Goal: Navigation & Orientation: Find specific page/section

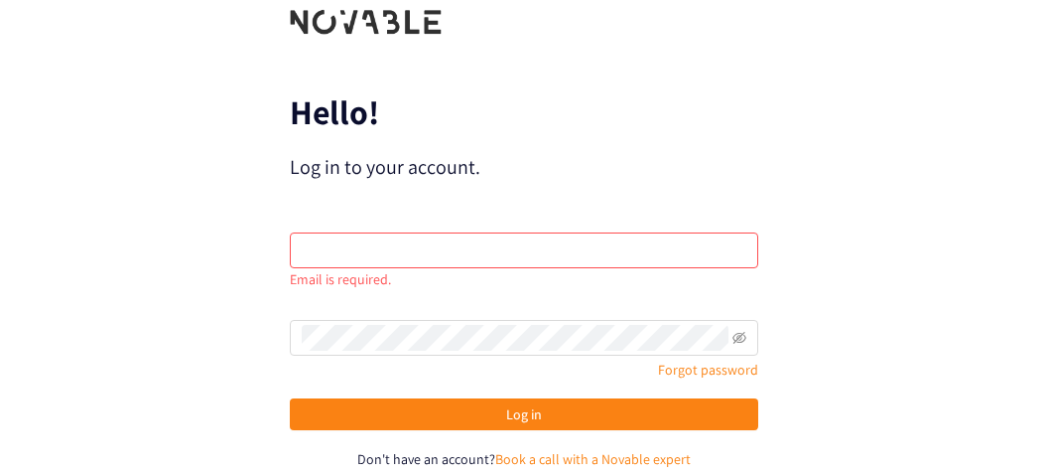
type input "[PERSON_NAME][EMAIL_ADDRESS][DOMAIN_NAME]"
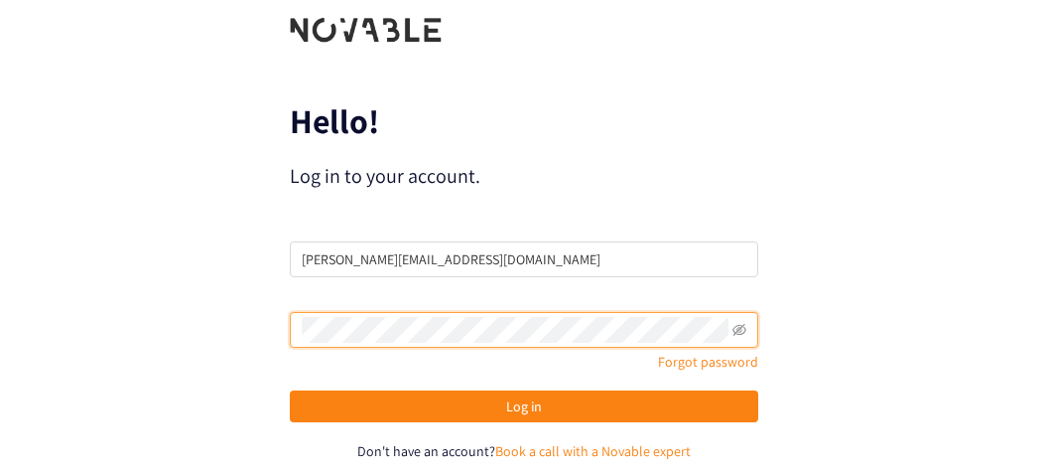
click at [290, 390] on button "Log in" at bounding box center [524, 406] width 469 height 32
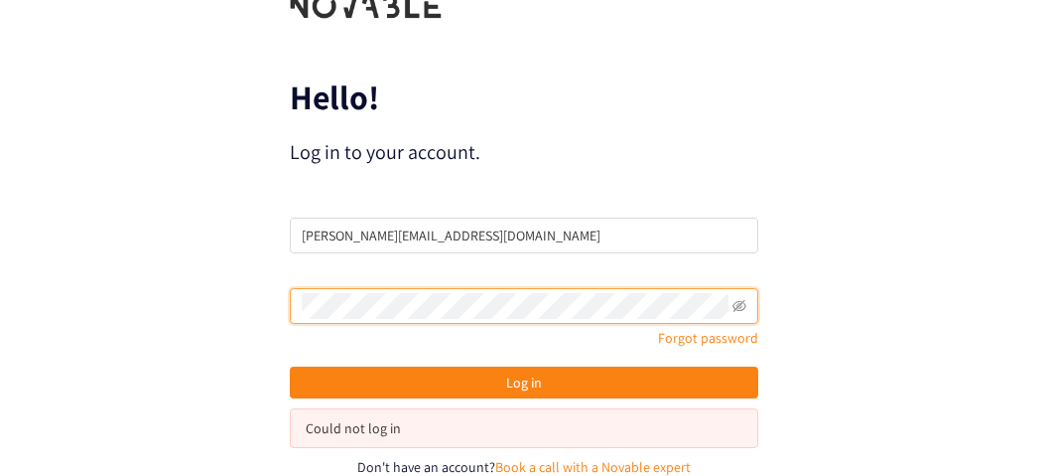
scroll to position [5, 0]
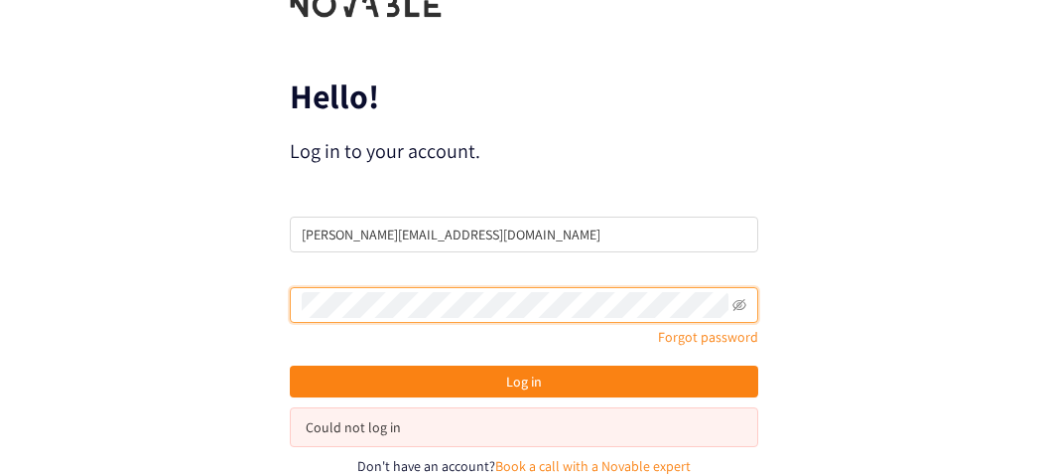
click at [290, 365] on button "Log in" at bounding box center [524, 381] width 469 height 32
click at [700, 340] on link "Forgot password" at bounding box center [708, 337] width 100 height 18
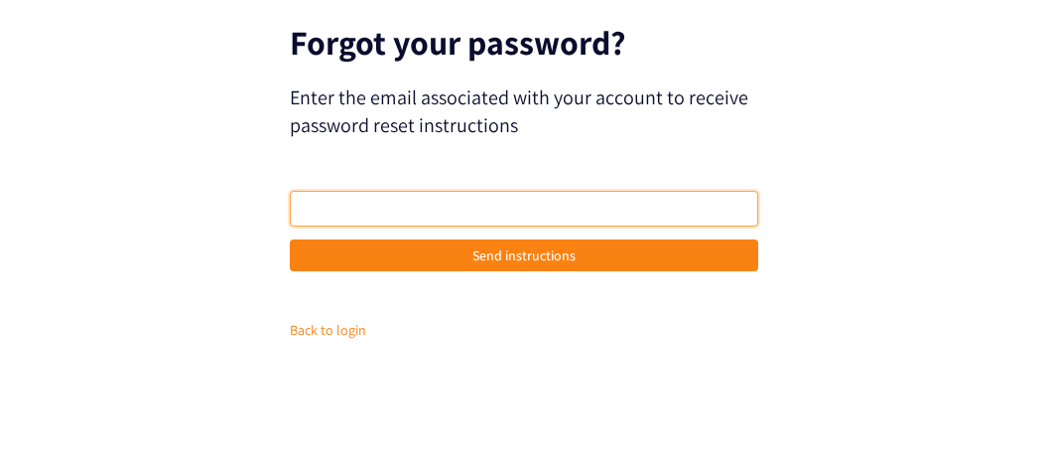
click at [504, 215] on input "email" at bounding box center [524, 209] width 469 height 36
type input "[PERSON_NAME][EMAIL_ADDRESS][DOMAIN_NAME]"
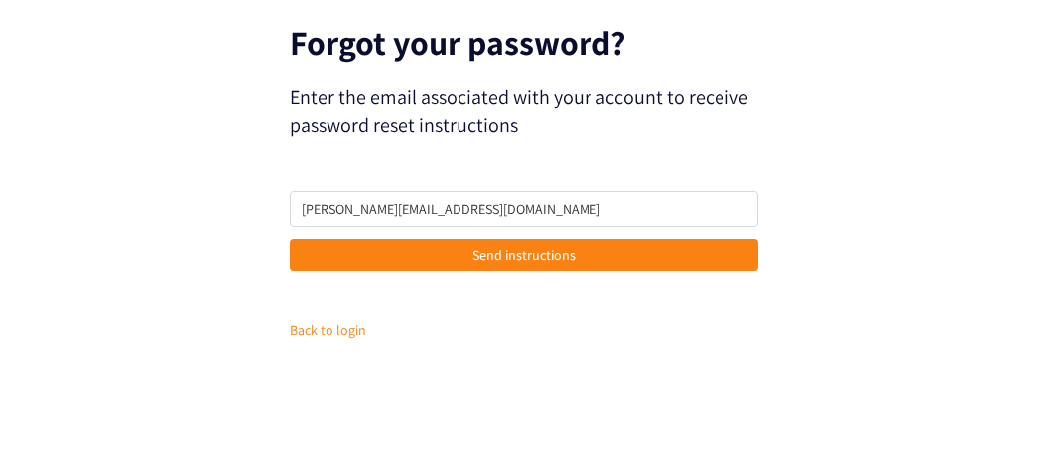
click at [485, 271] on div "Send instructions" at bounding box center [524, 260] width 469 height 42
click at [486, 231] on div "Email [PERSON_NAME][EMAIL_ADDRESS][DOMAIN_NAME] Send instructions Back to login" at bounding box center [524, 255] width 469 height 172
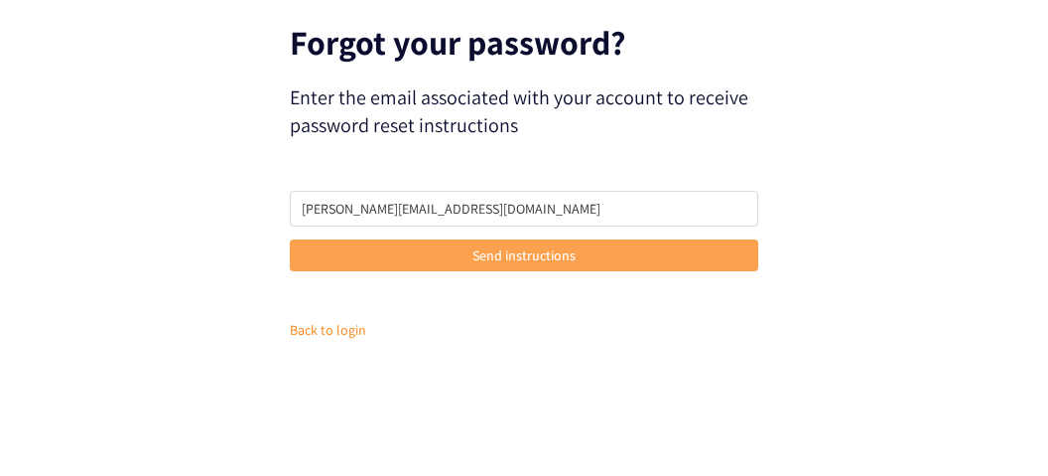
click at [489, 249] on span "Send instructions" at bounding box center [524, 255] width 103 height 22
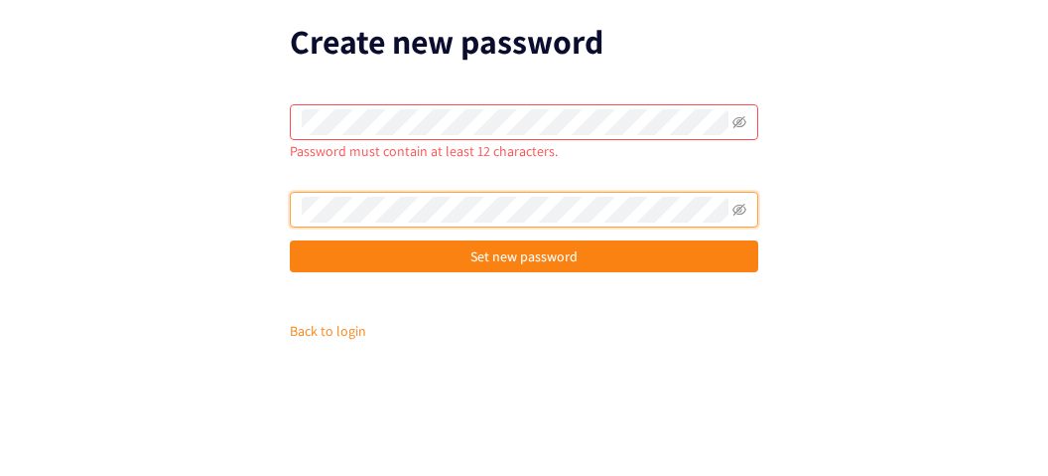
click at [290, 240] on button "Set new password" at bounding box center [524, 256] width 469 height 32
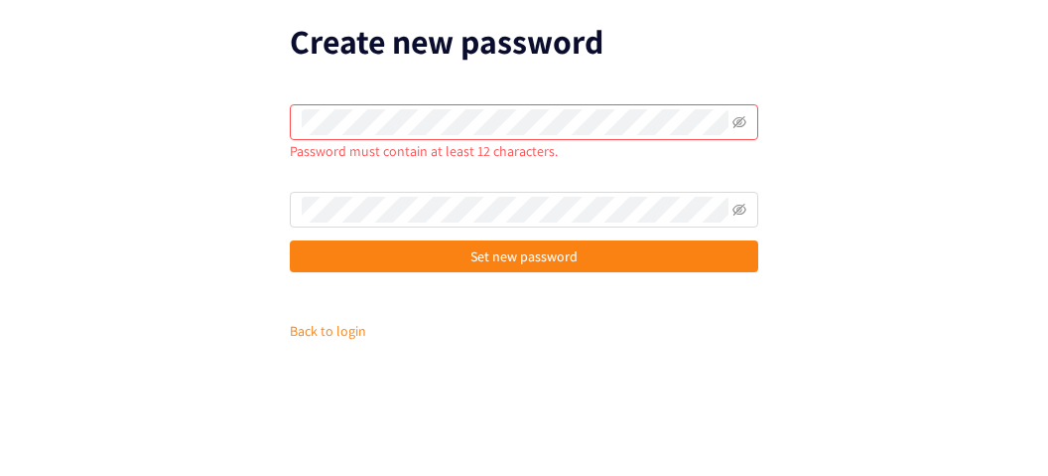
click at [812, 115] on div "Create new password Enter new password Password must contain at least 12 charac…" at bounding box center [524, 238] width 1048 height 476
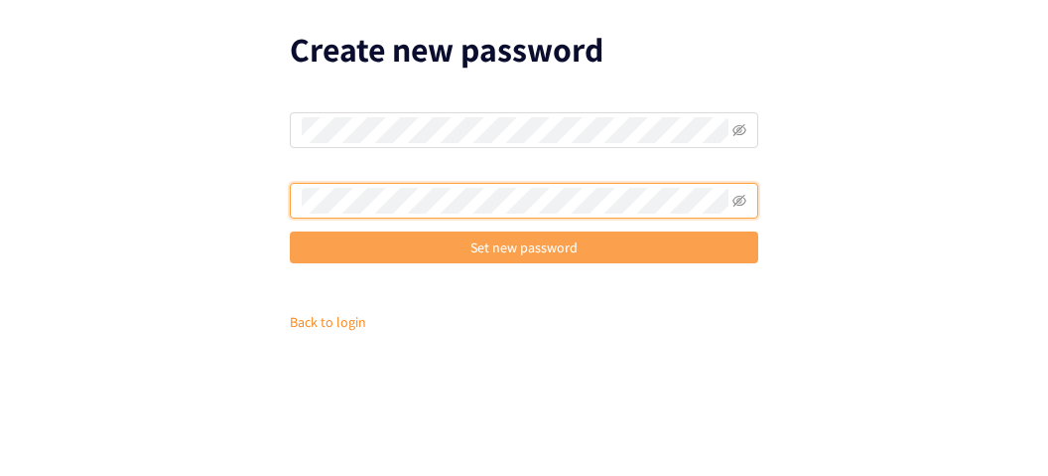
click at [445, 247] on button "Set new password" at bounding box center [524, 247] width 469 height 32
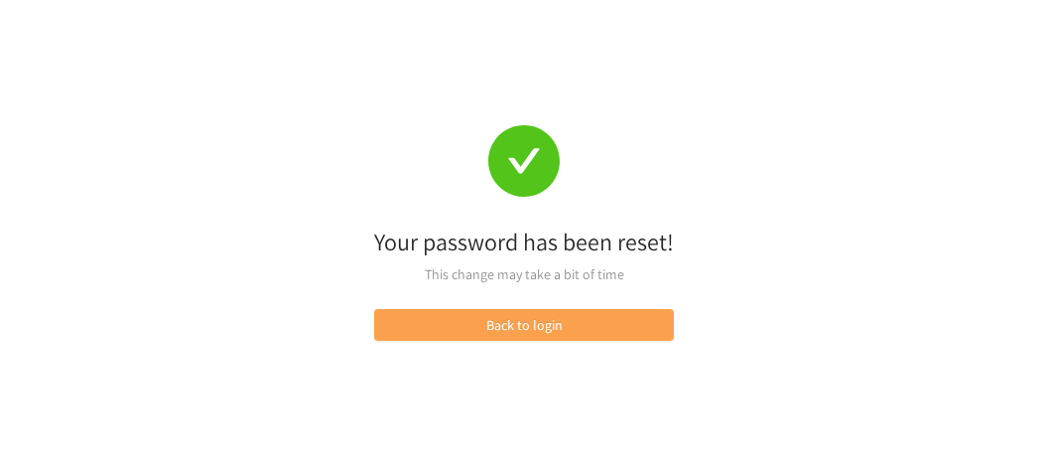
click at [493, 330] on span "Back to login" at bounding box center [524, 325] width 76 height 22
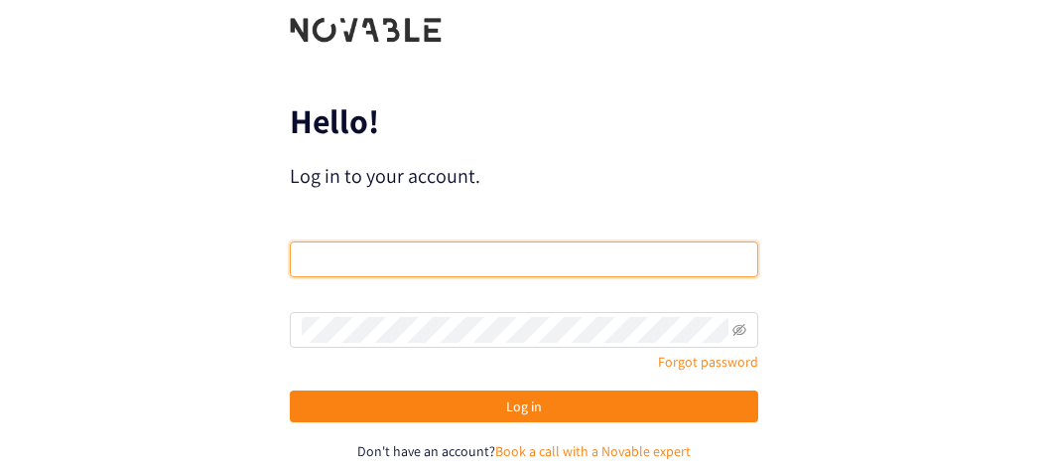
click at [401, 257] on input "email" at bounding box center [524, 259] width 469 height 36
type input "[PERSON_NAME][EMAIL_ADDRESS][DOMAIN_NAME]"
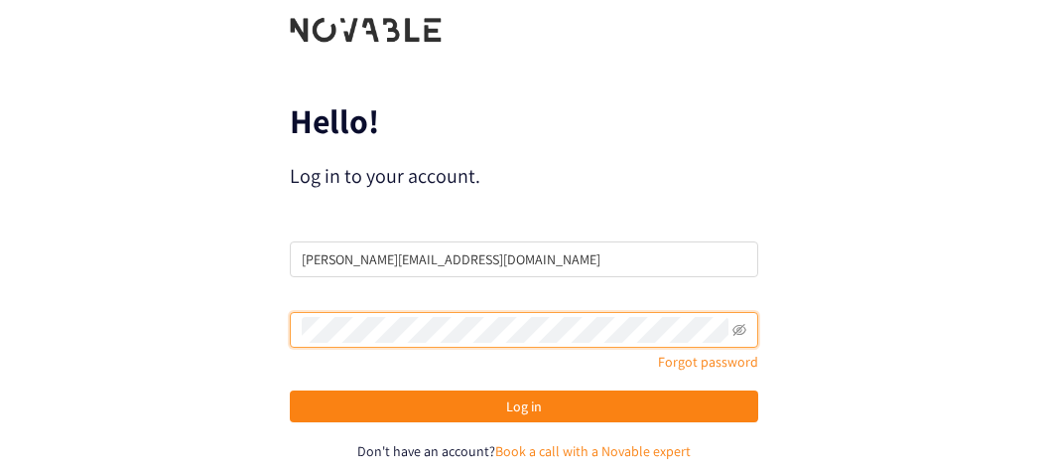
click at [290, 390] on button "Log in" at bounding box center [524, 406] width 469 height 32
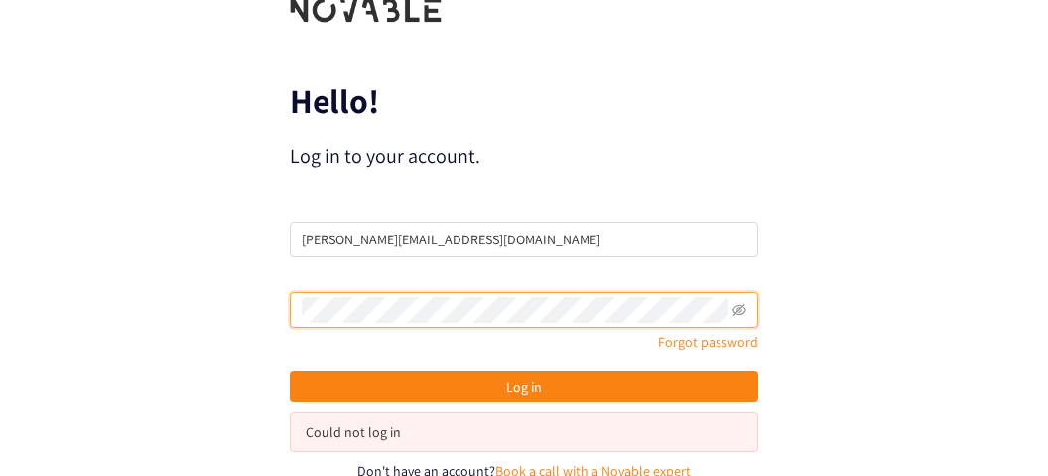
scroll to position [5, 0]
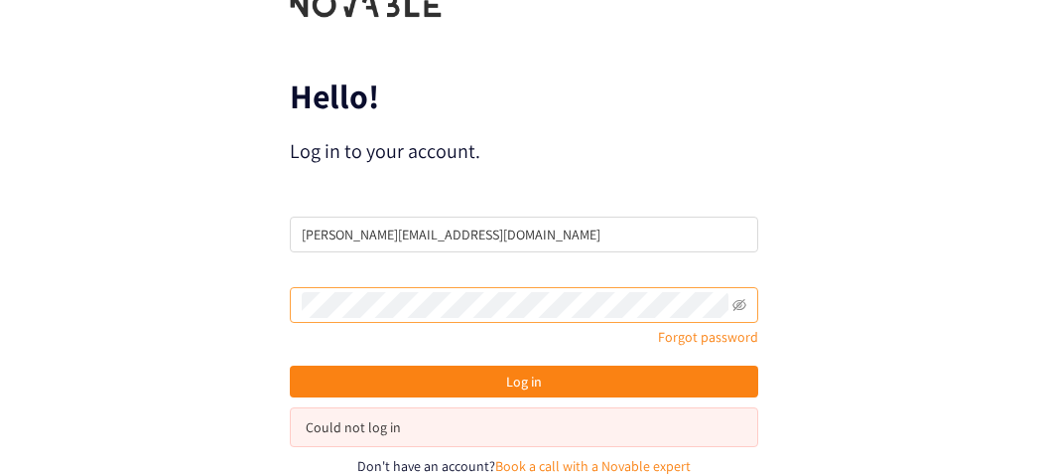
click at [743, 299] on span at bounding box center [524, 305] width 469 height 36
click at [739, 303] on icon "eye-invisible" at bounding box center [740, 305] width 14 height 14
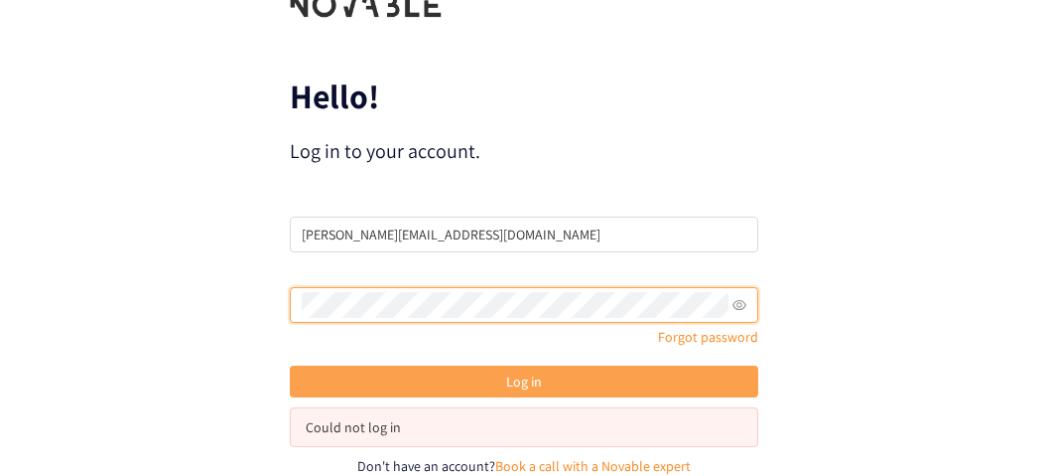
click at [498, 376] on button "Log in" at bounding box center [524, 381] width 469 height 32
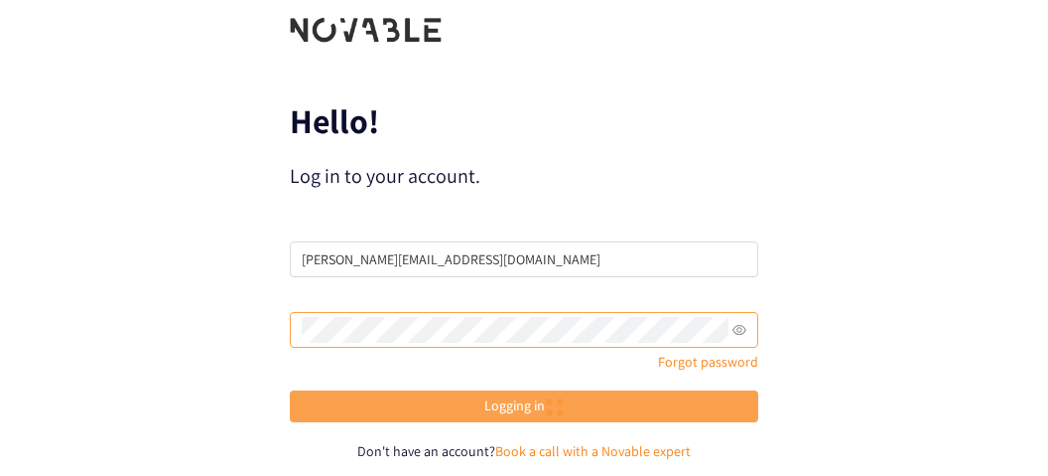
scroll to position [0, 0]
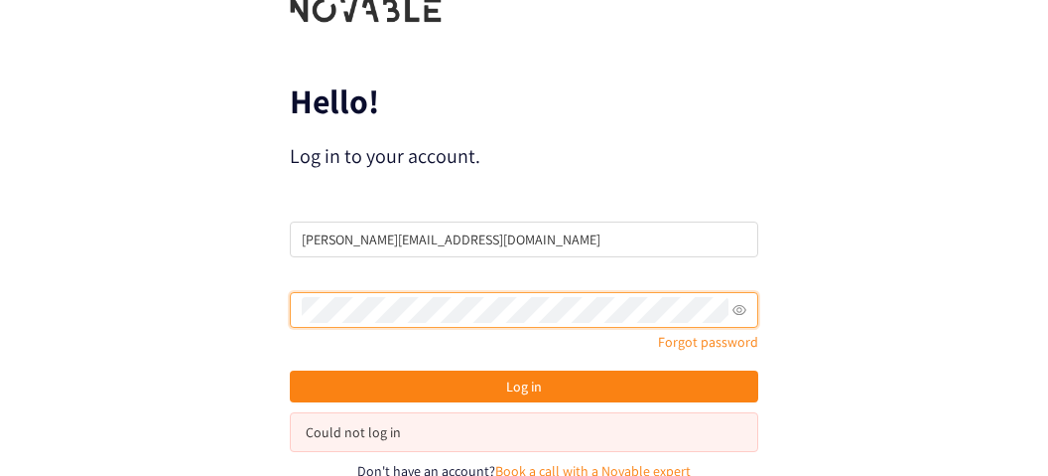
click at [290, 370] on button "Log in" at bounding box center [524, 386] width 469 height 32
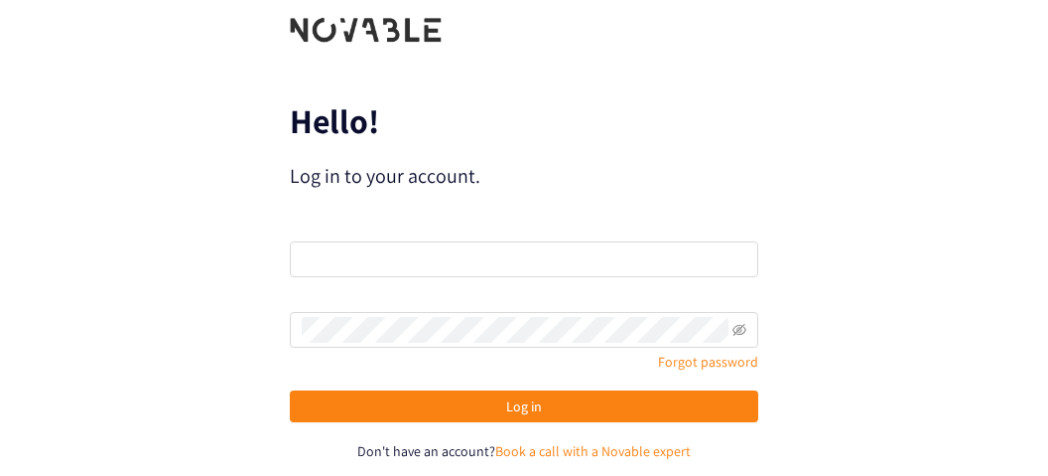
click at [735, 144] on form "Hello! Log in to your account. Email Password Forgot password Log in Don't have…" at bounding box center [524, 238] width 469 height 447
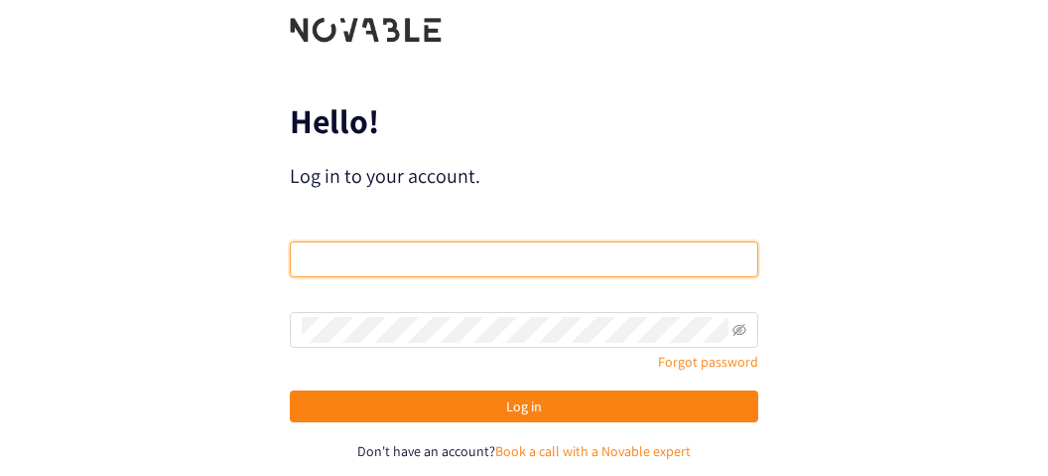
click at [578, 252] on input "email" at bounding box center [524, 259] width 469 height 36
type input "[PERSON_NAME][EMAIL_ADDRESS][DOMAIN_NAME]"
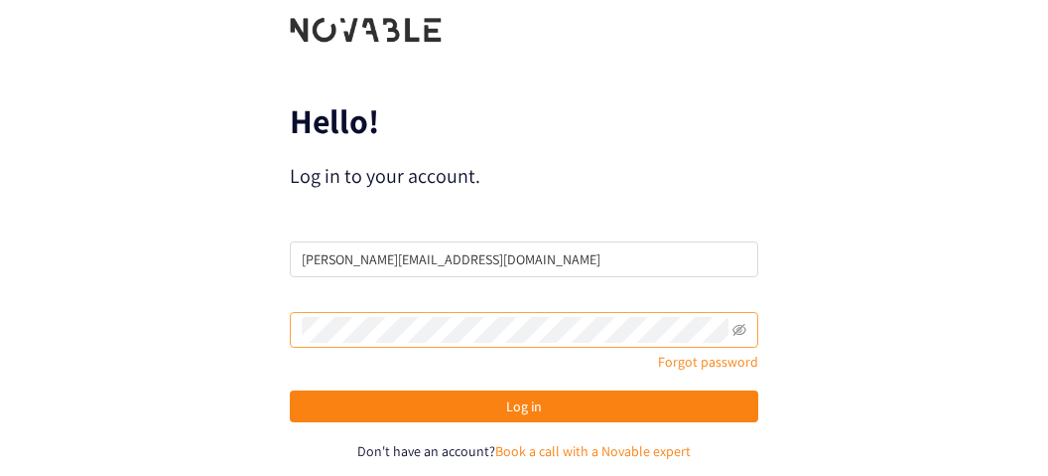
click at [425, 313] on span at bounding box center [524, 330] width 469 height 36
click at [290, 390] on button "Log in" at bounding box center [524, 406] width 469 height 32
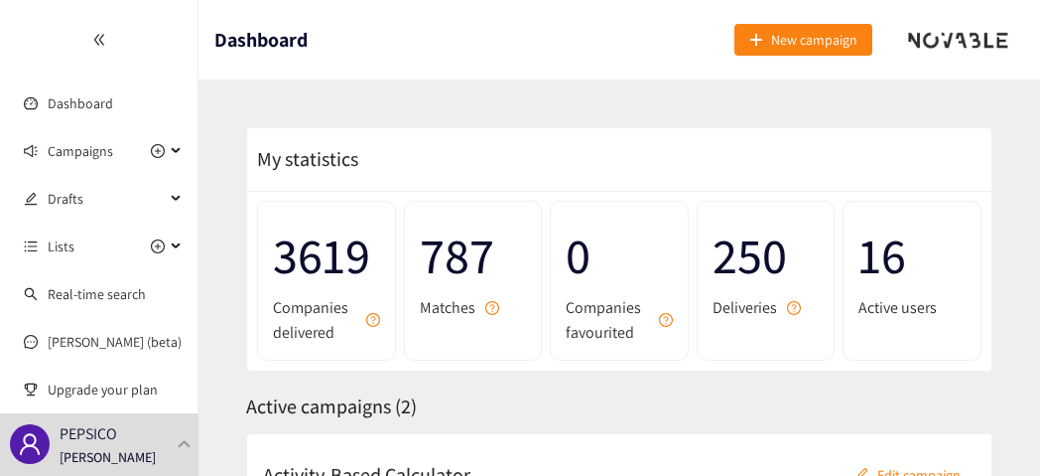
scroll to position [199, 0]
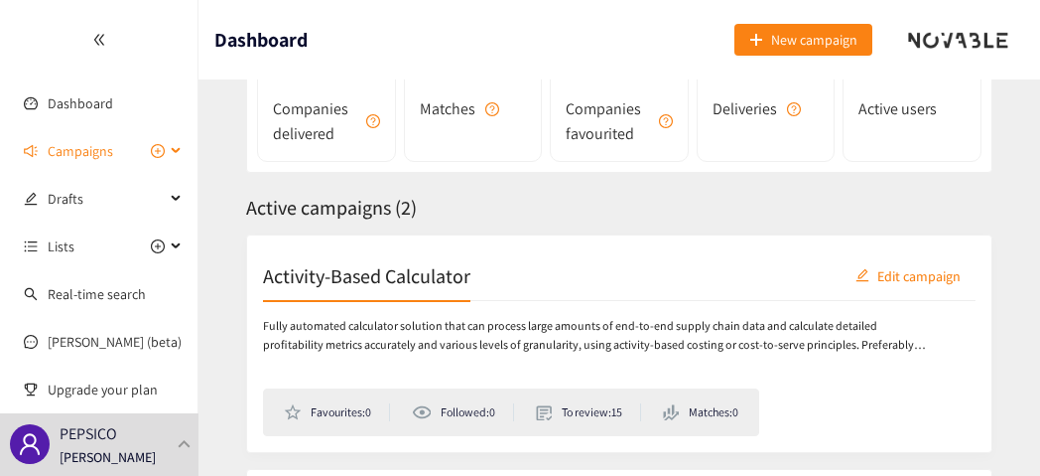
click at [117, 156] on span "Campaigns" at bounding box center [106, 151] width 117 height 40
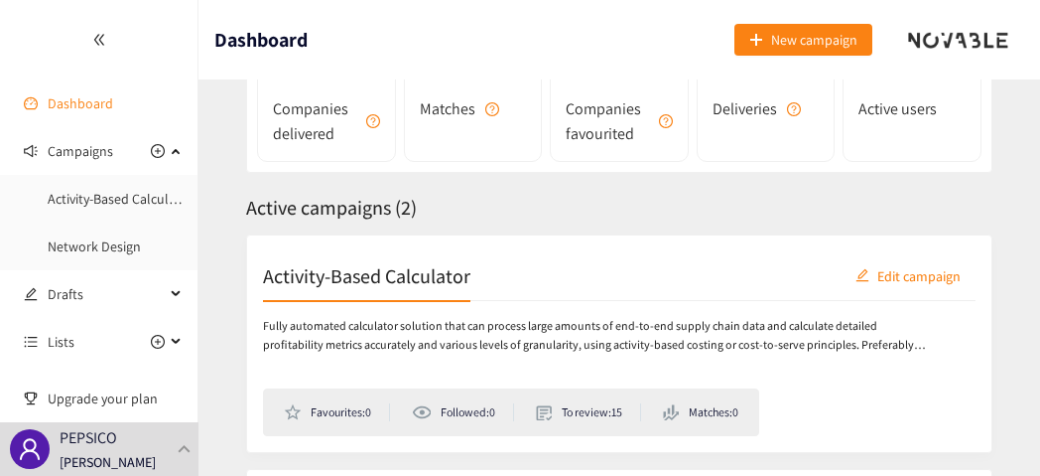
click at [103, 112] on link "Dashboard" at bounding box center [81, 103] width 66 height 18
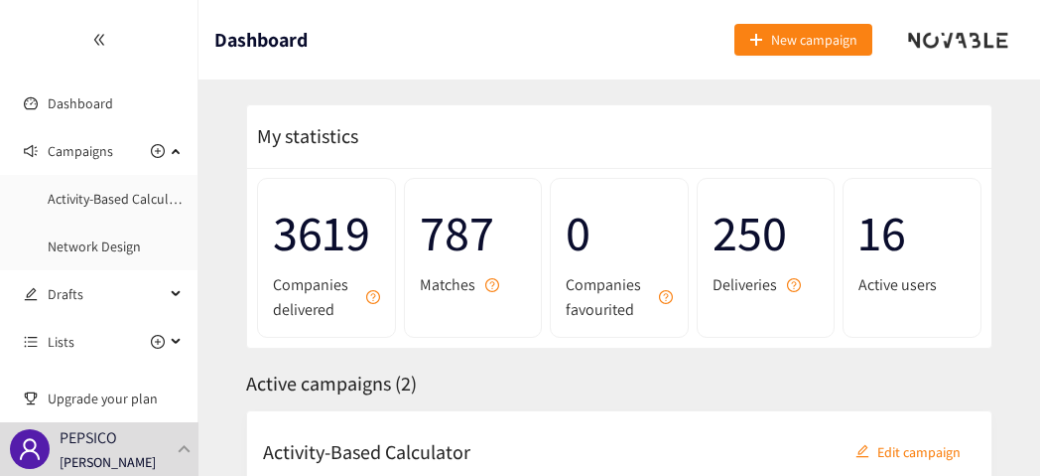
scroll to position [0, 0]
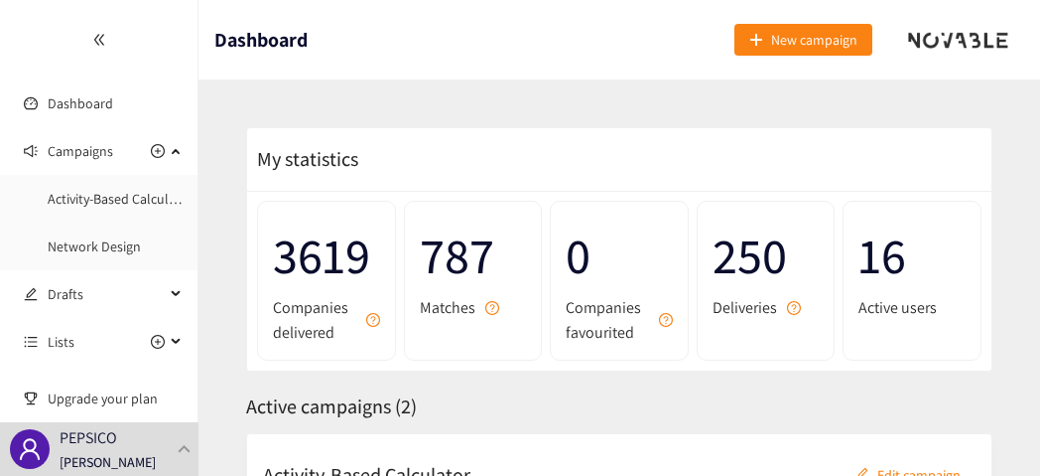
click at [82, 33] on div at bounding box center [99, 39] width 198 height 79
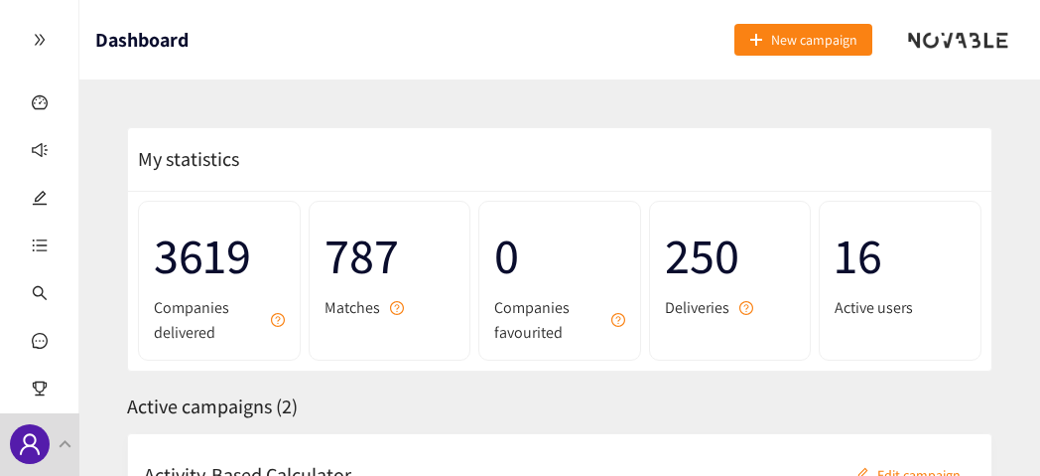
click at [27, 40] on div at bounding box center [39, 39] width 78 height 79
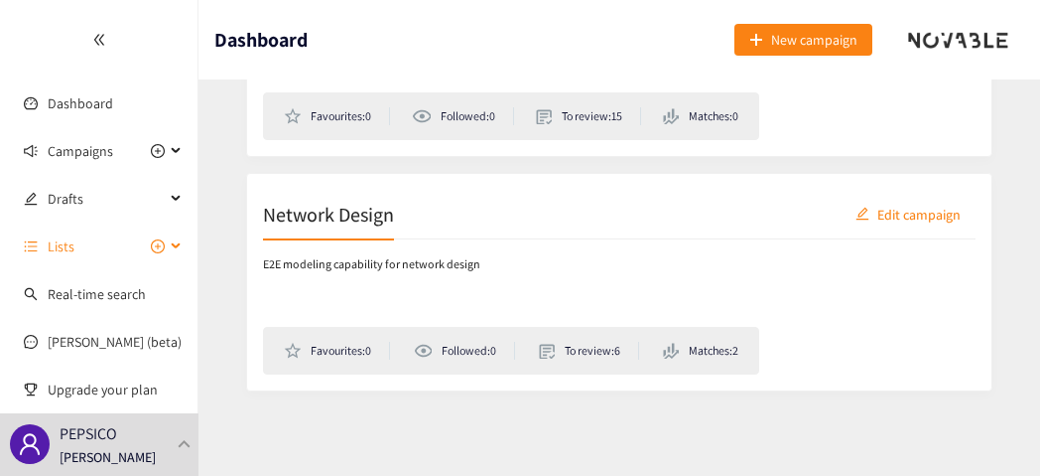
click at [78, 244] on span "Lists" at bounding box center [106, 246] width 117 height 40
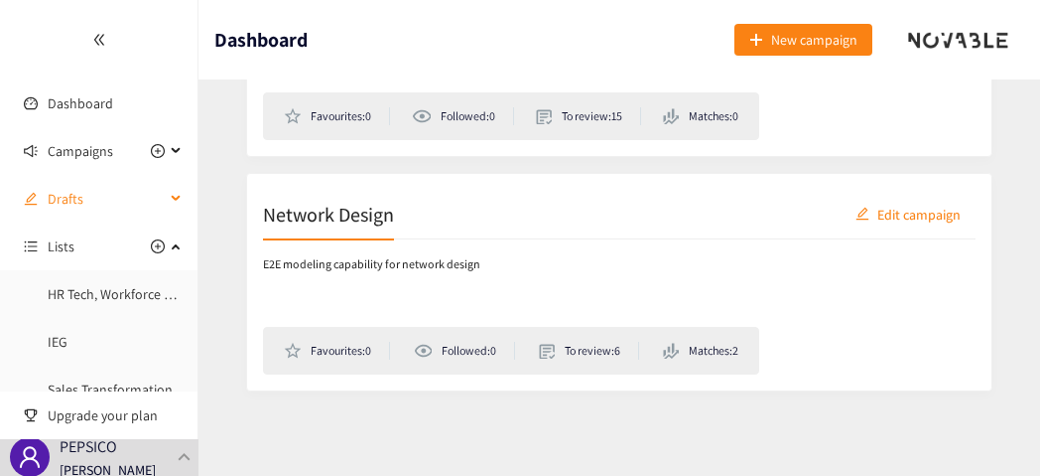
click at [87, 190] on span "Drafts" at bounding box center [106, 199] width 117 height 40
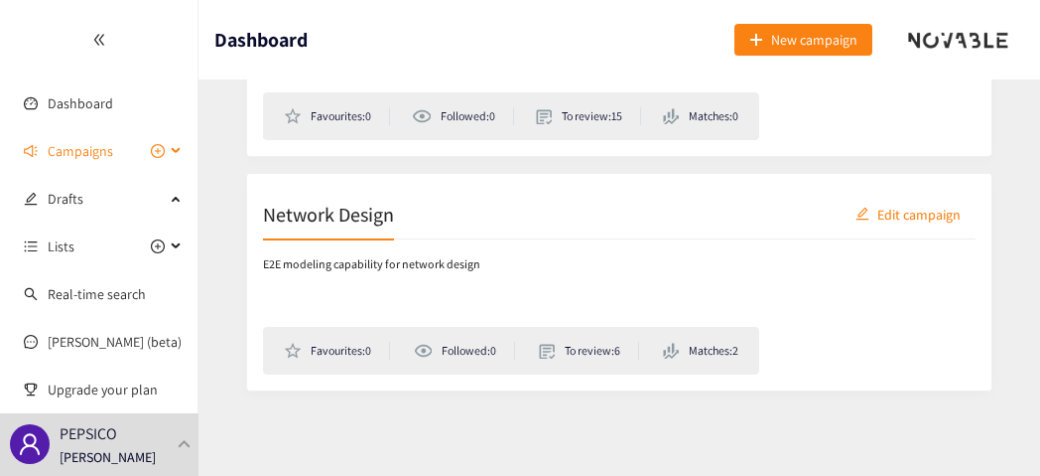
click at [79, 148] on span "Campaigns" at bounding box center [81, 151] width 66 height 40
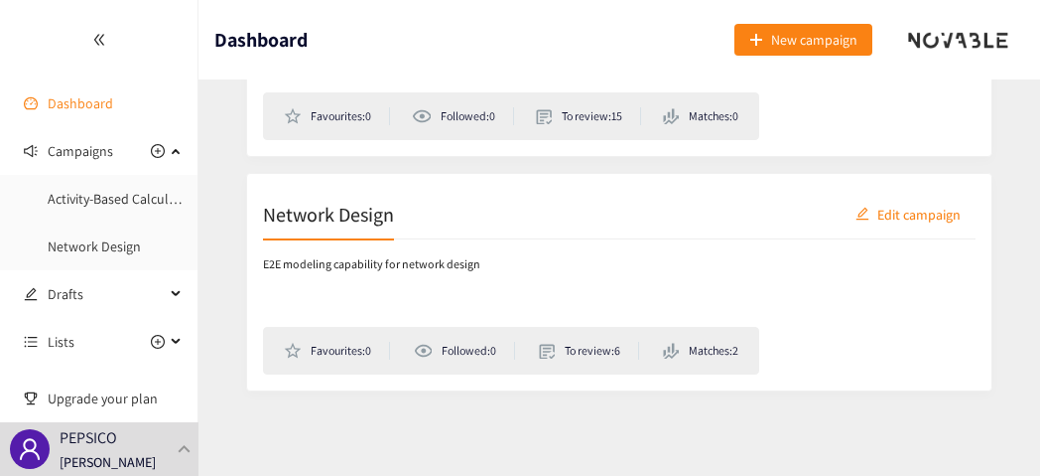
click at [88, 97] on link "Dashboard" at bounding box center [81, 103] width 66 height 18
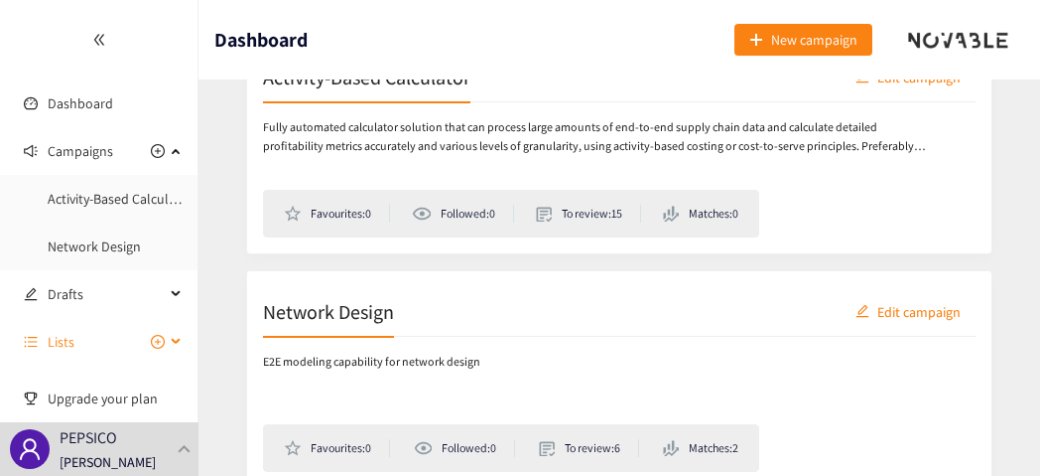
scroll to position [181, 0]
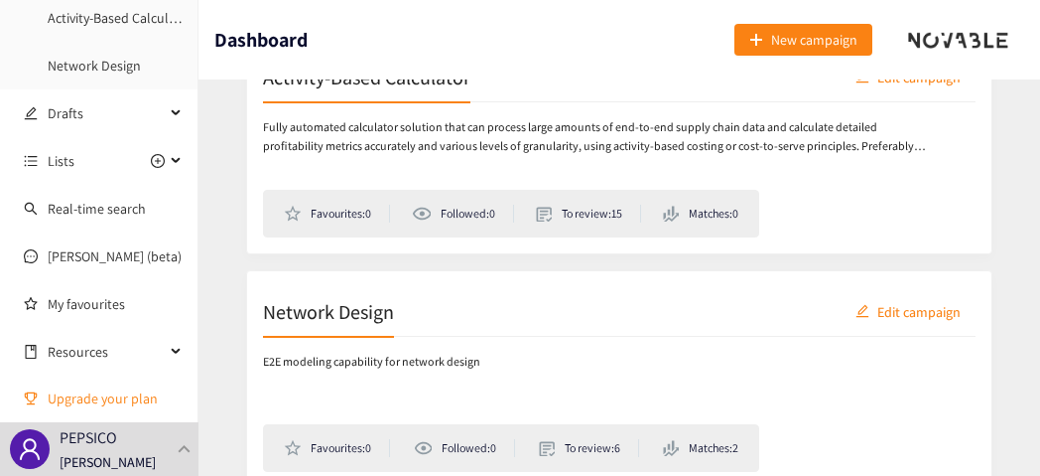
click at [101, 389] on span "Upgrade your plan" at bounding box center [115, 398] width 135 height 40
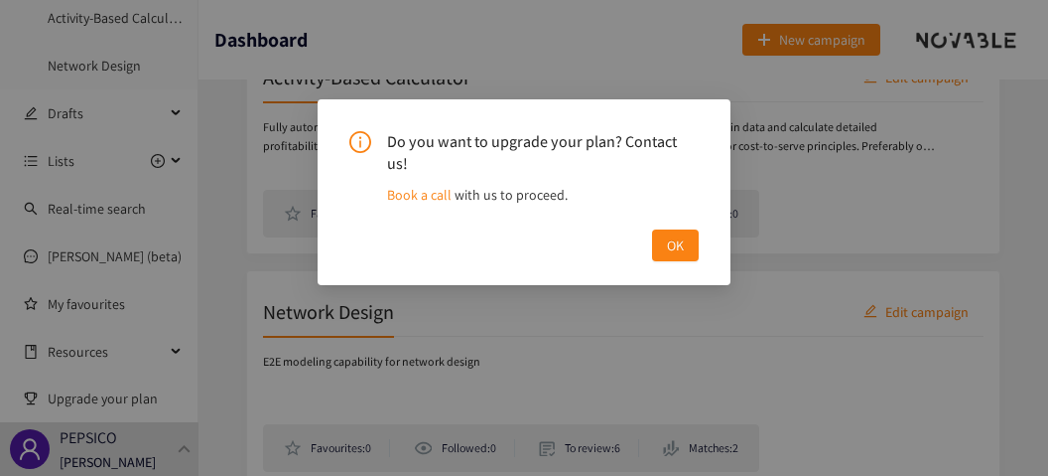
click at [519, 348] on div "Do you want to upgrade your plan? Contact us! Book a call with us to proceed. OK" at bounding box center [524, 238] width 1048 height 476
click at [664, 230] on button "OK" at bounding box center [675, 245] width 47 height 32
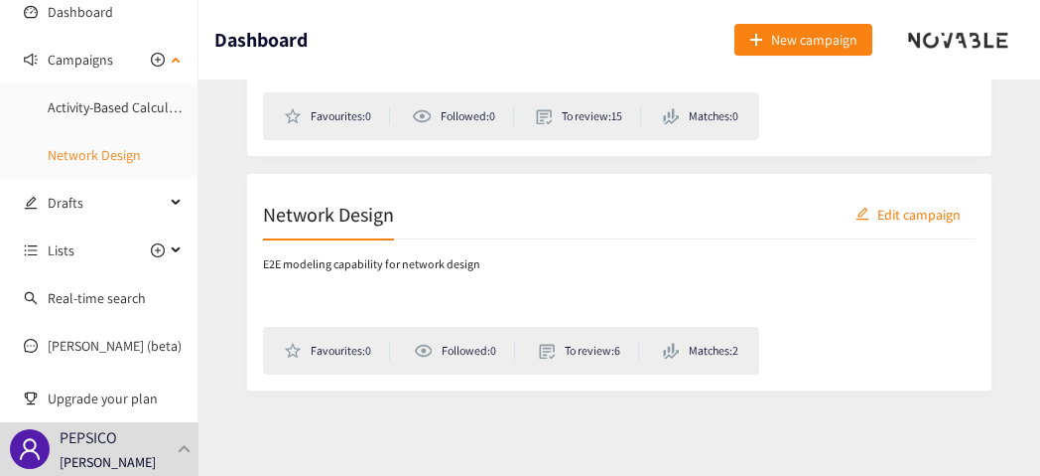
scroll to position [0, 0]
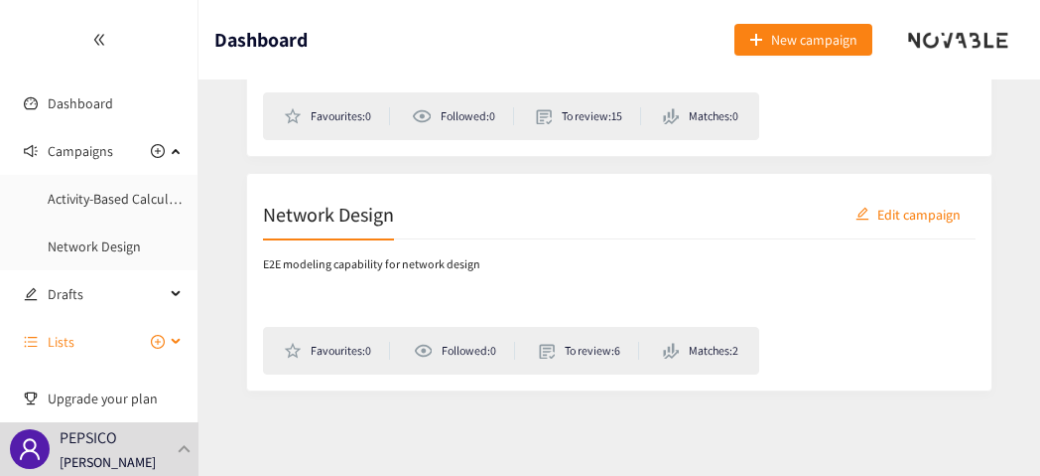
click at [173, 342] on icon at bounding box center [178, 342] width 10 height 0
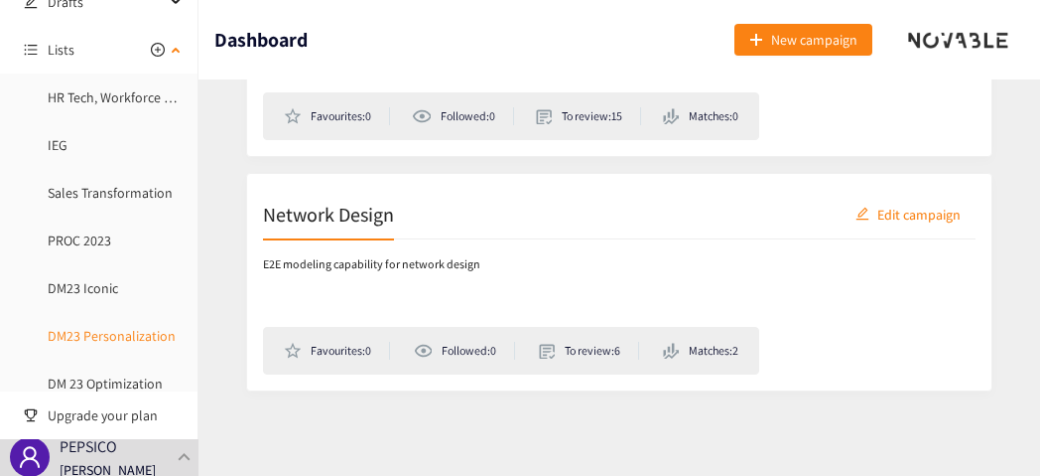
scroll to position [99, 0]
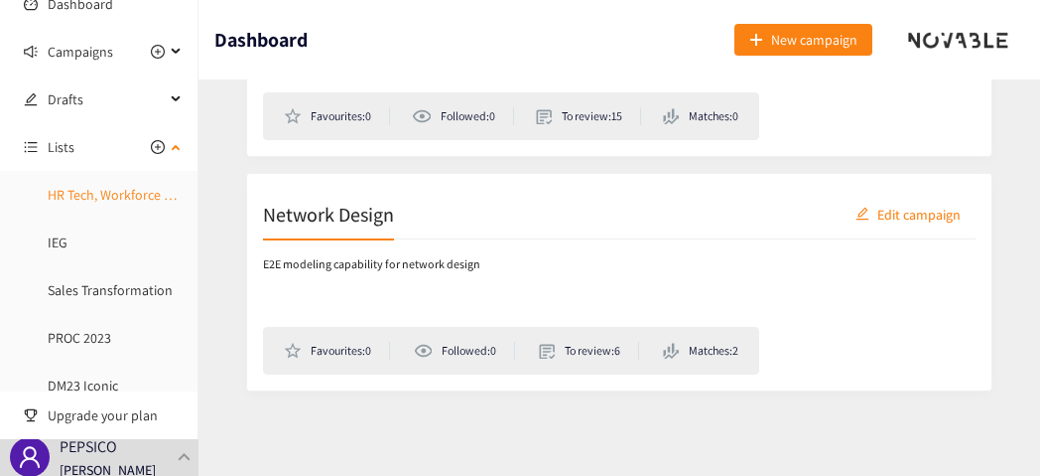
click at [102, 198] on link "HR Tech, Workforce Planning & Cost Visibility" at bounding box center [178, 195] width 260 height 18
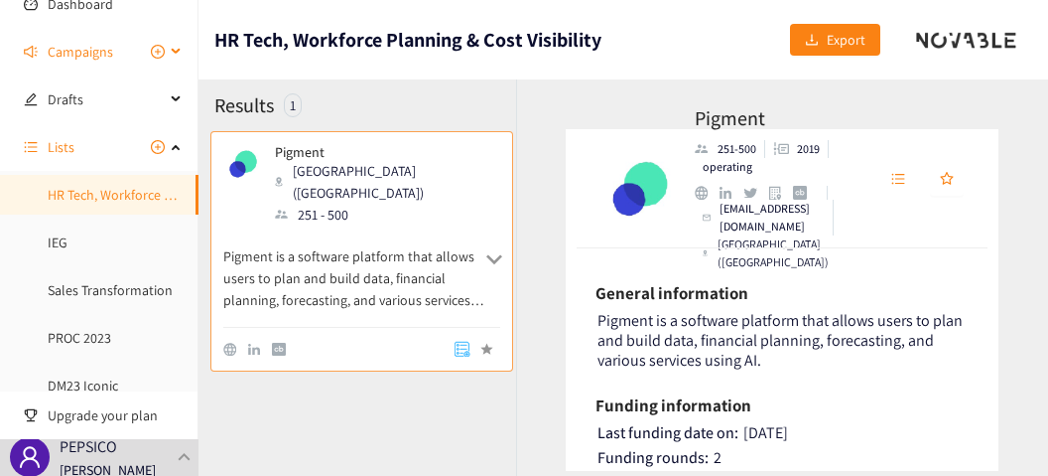
click at [91, 50] on span "Campaigns" at bounding box center [81, 52] width 66 height 40
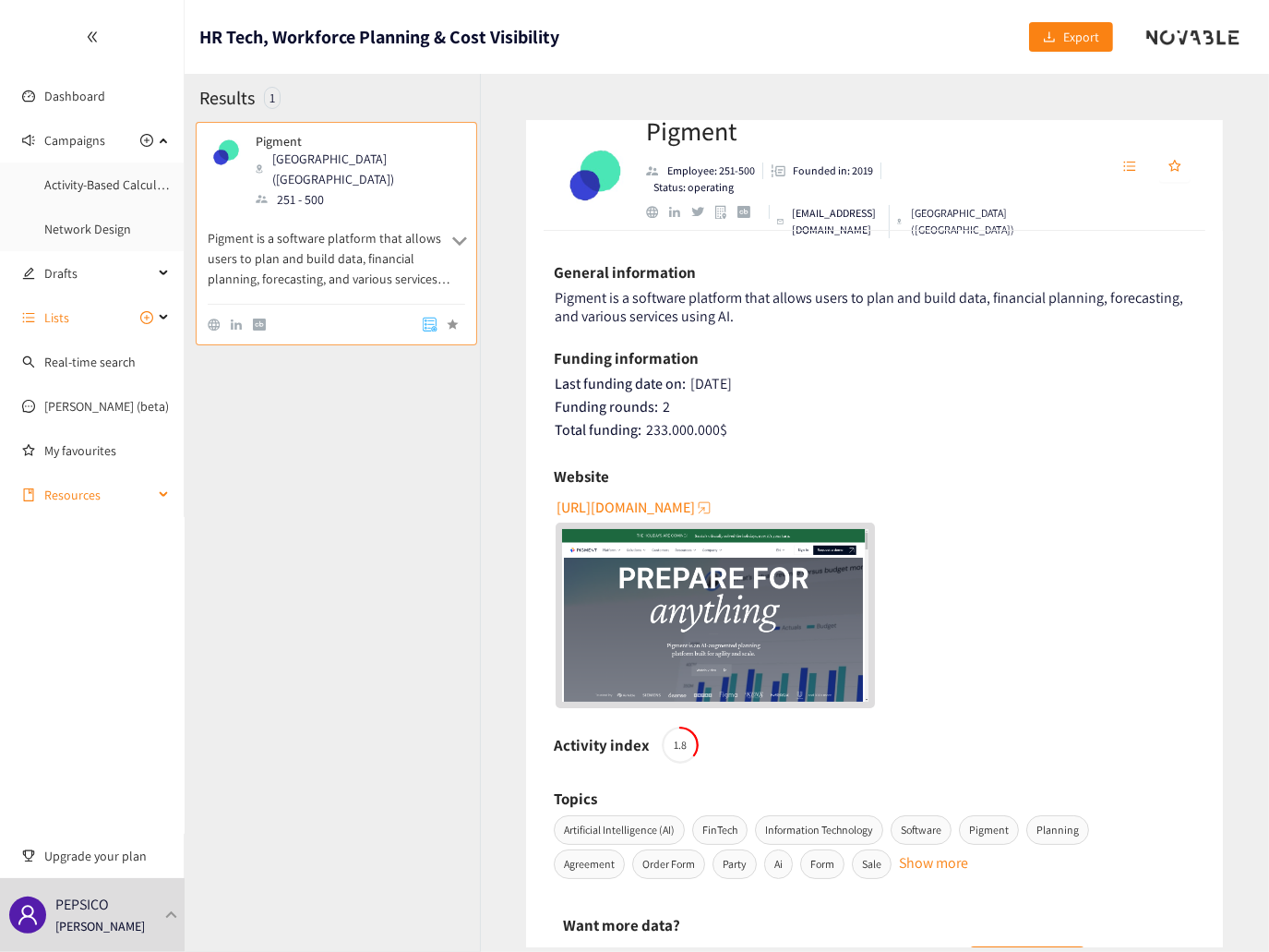
click at [165, 442] on icon at bounding box center [165, 495] width 9 height 0
click at [148, 442] on link "Corporate Venturing Framework" at bounding box center [134, 539] width 178 height 17
click at [71, 137] on span "Campaigns" at bounding box center [75, 140] width 61 height 37
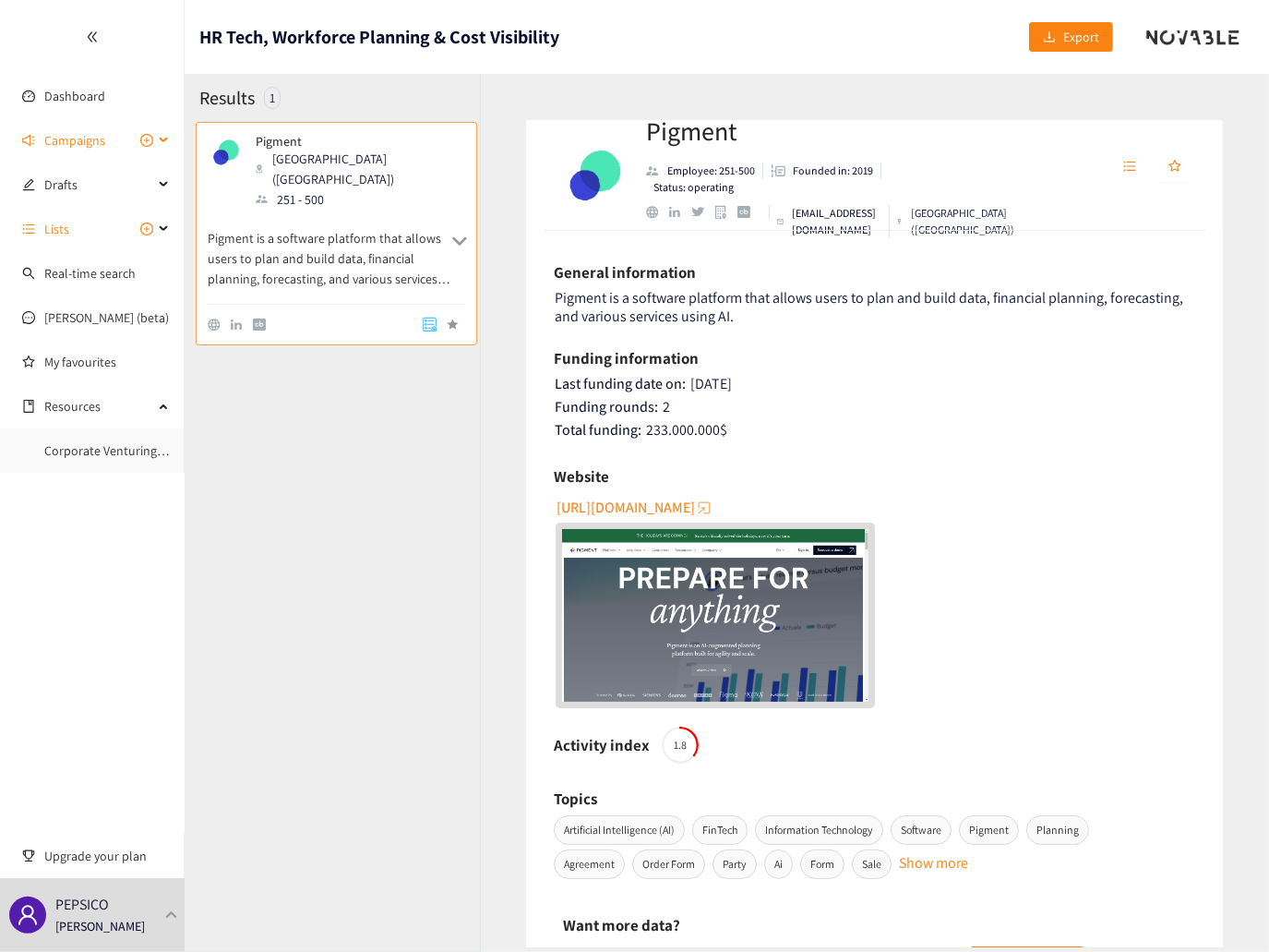
click at [71, 137] on span "Campaigns" at bounding box center [75, 140] width 61 height 37
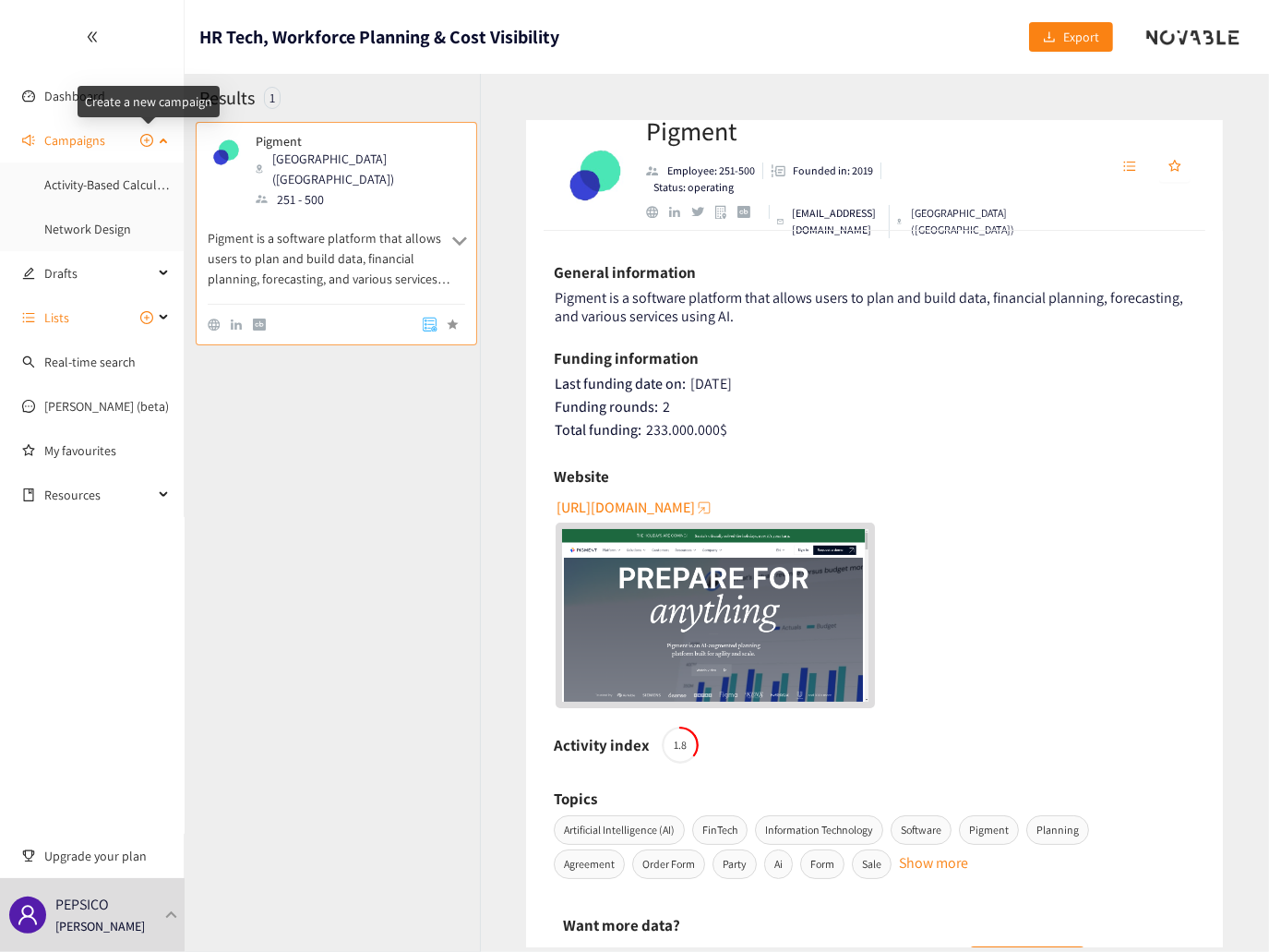
click at [151, 144] on icon "plus-circle" at bounding box center [147, 140] width 13 height 13
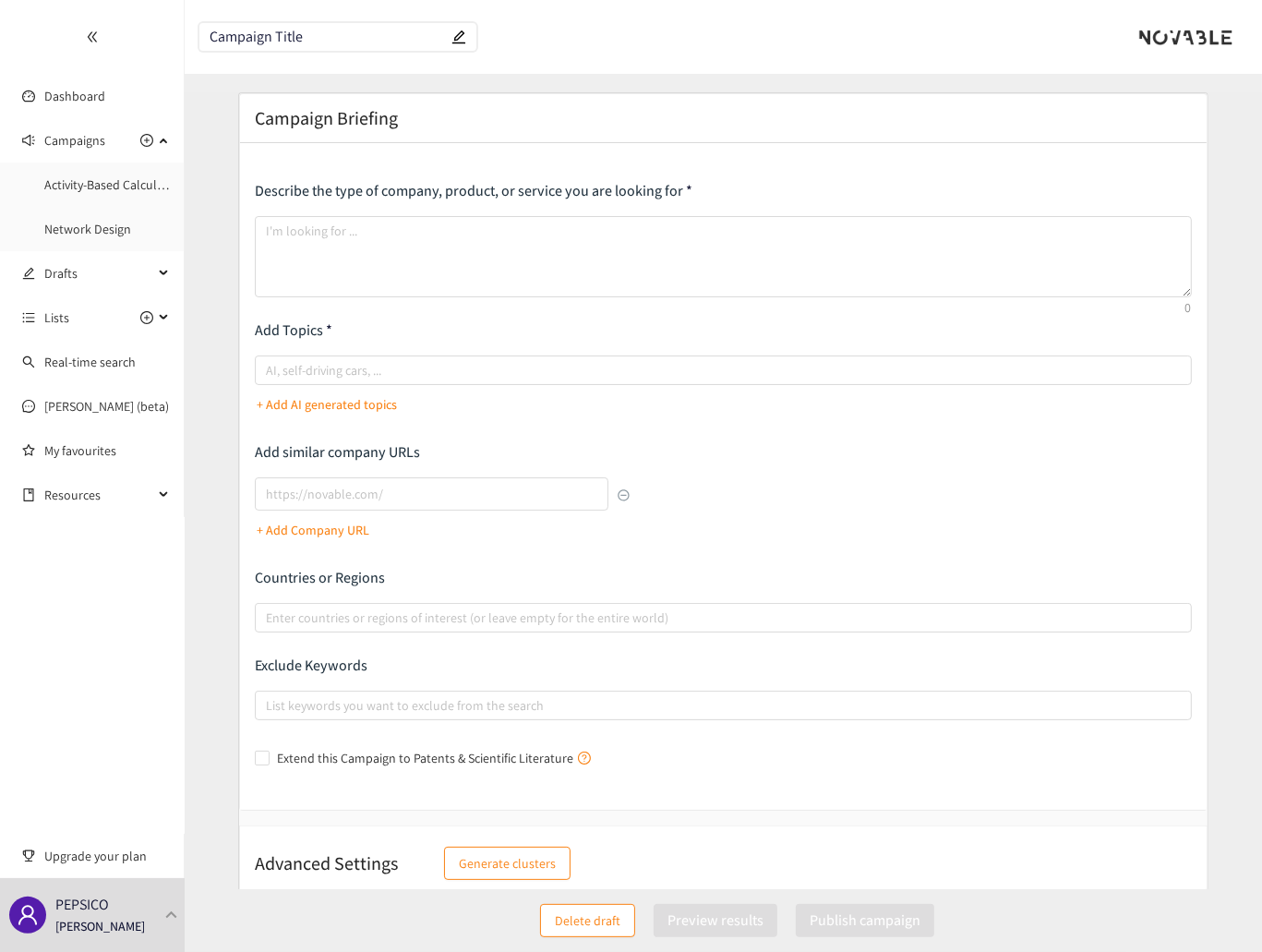
click at [111, 46] on div at bounding box center [92, 36] width 184 height 73
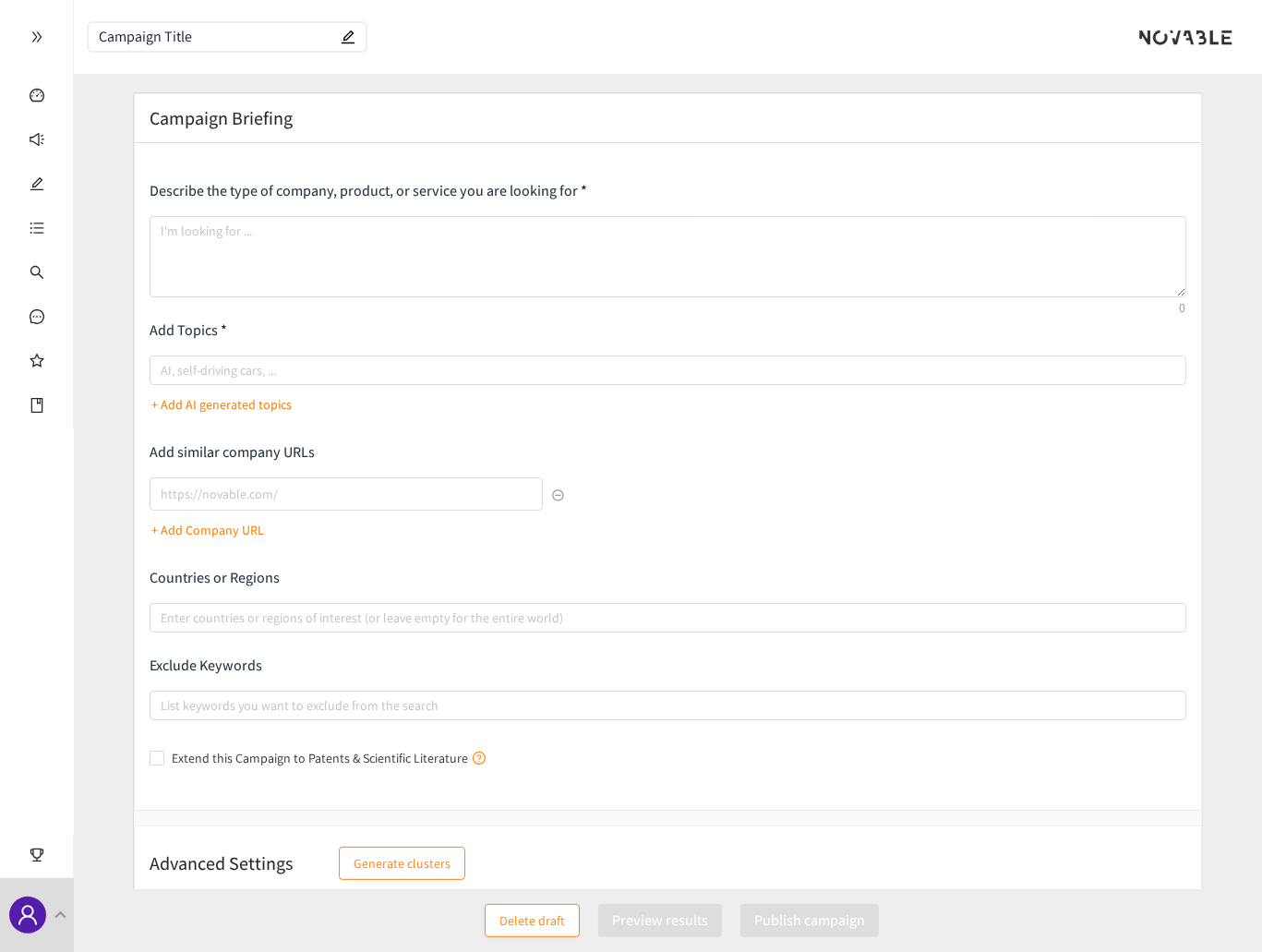
click at [67, 43] on div at bounding box center [36, 36] width 73 height 73
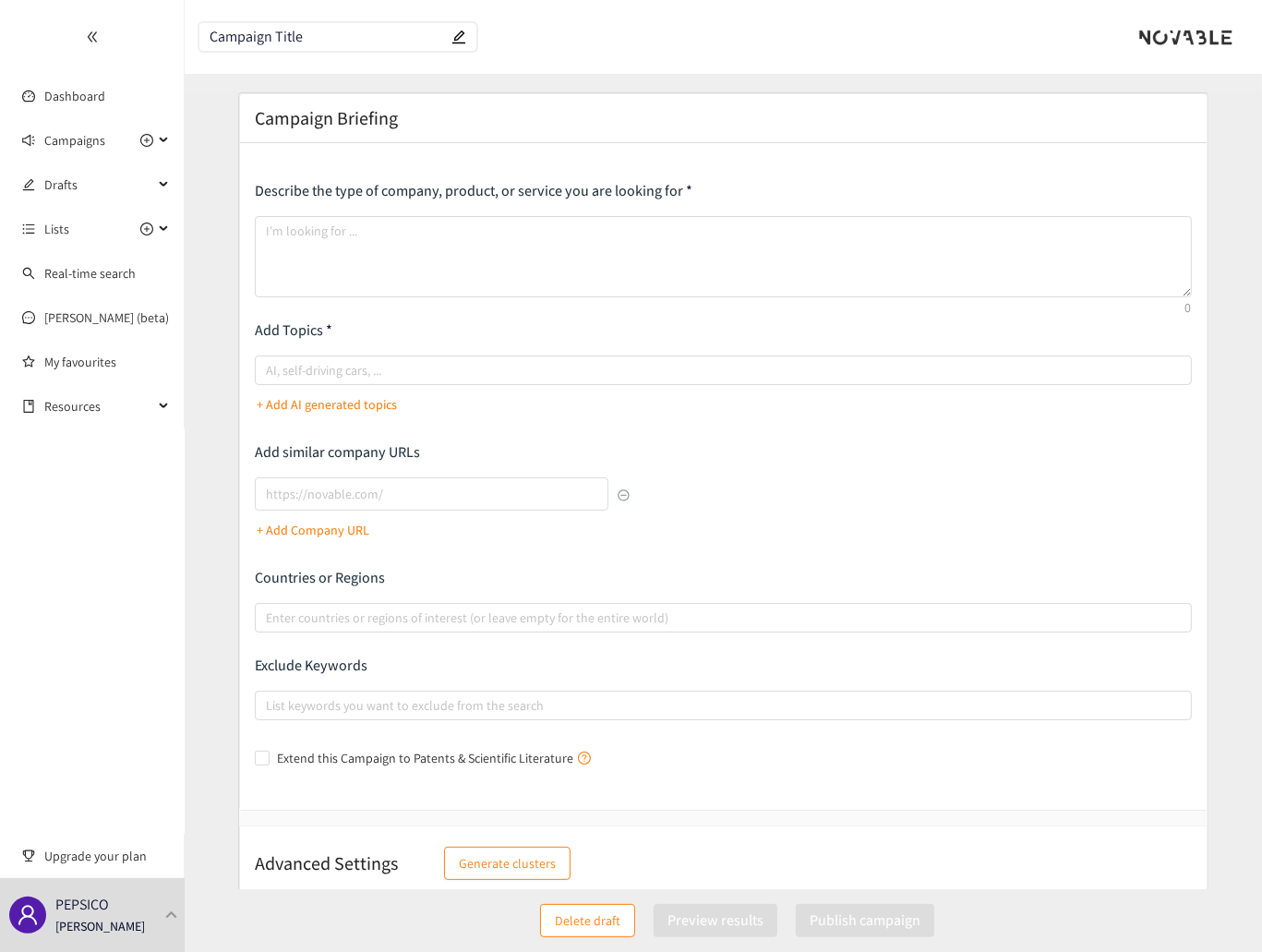
click at [567, 442] on span "Delete draft" at bounding box center [588, 920] width 65 height 20
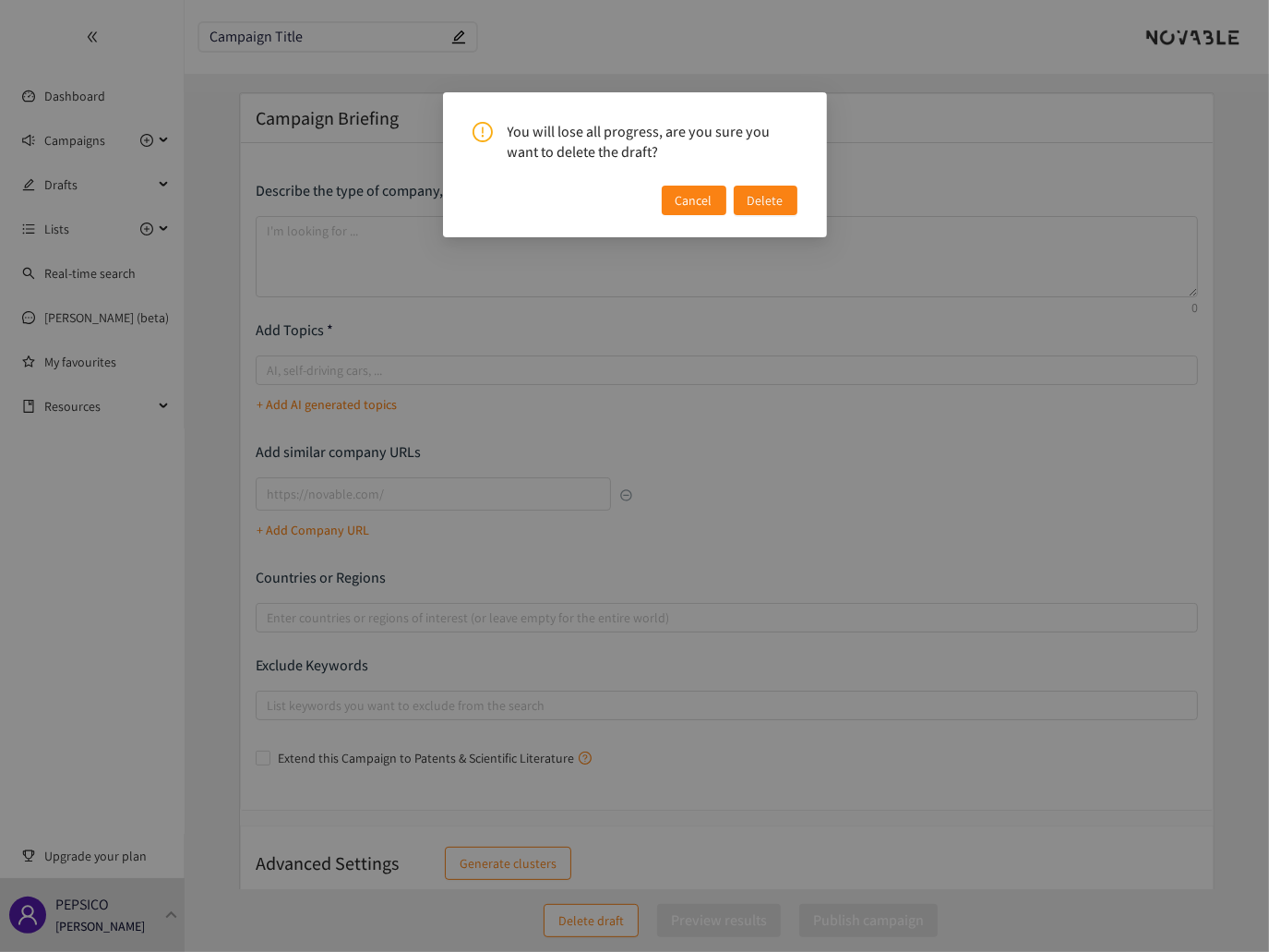
click at [765, 202] on span "Delete" at bounding box center [765, 201] width 36 height 20
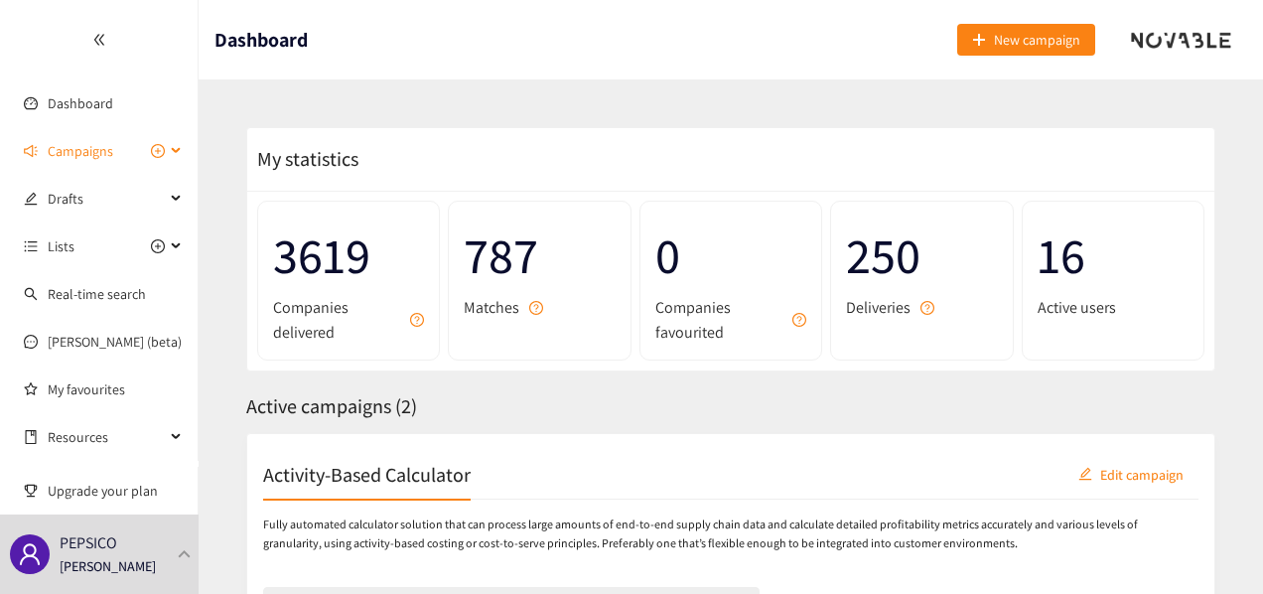
click at [89, 154] on span "Campaigns" at bounding box center [81, 151] width 66 height 40
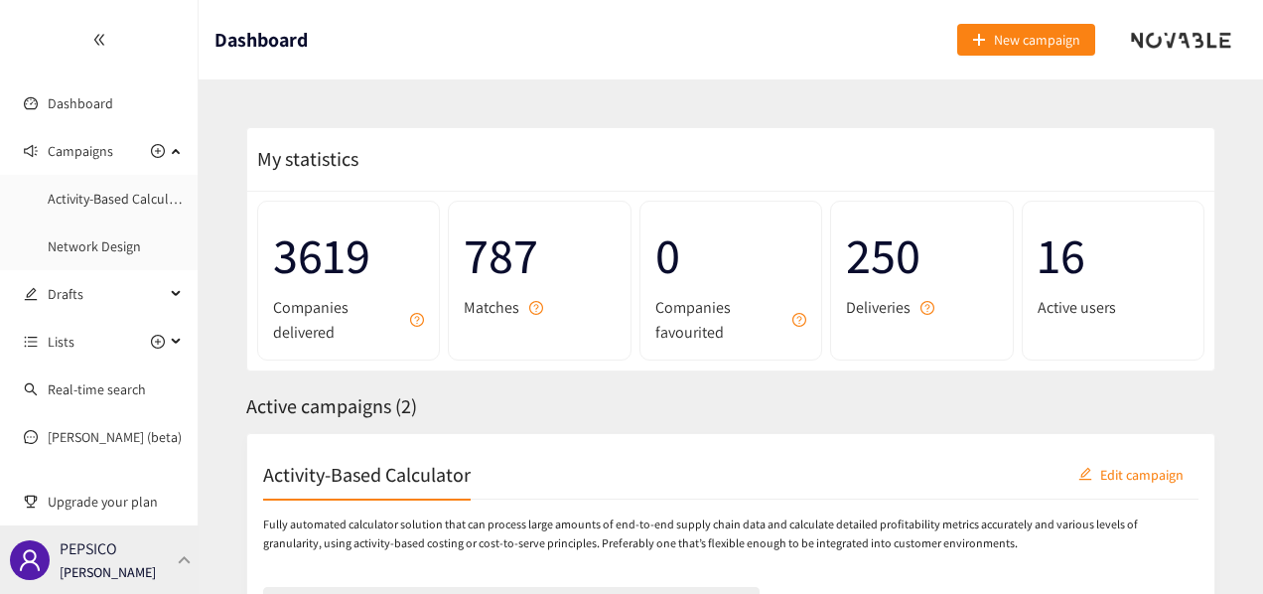
click at [73, 475] on p "Amy Ho" at bounding box center [108, 572] width 96 height 22
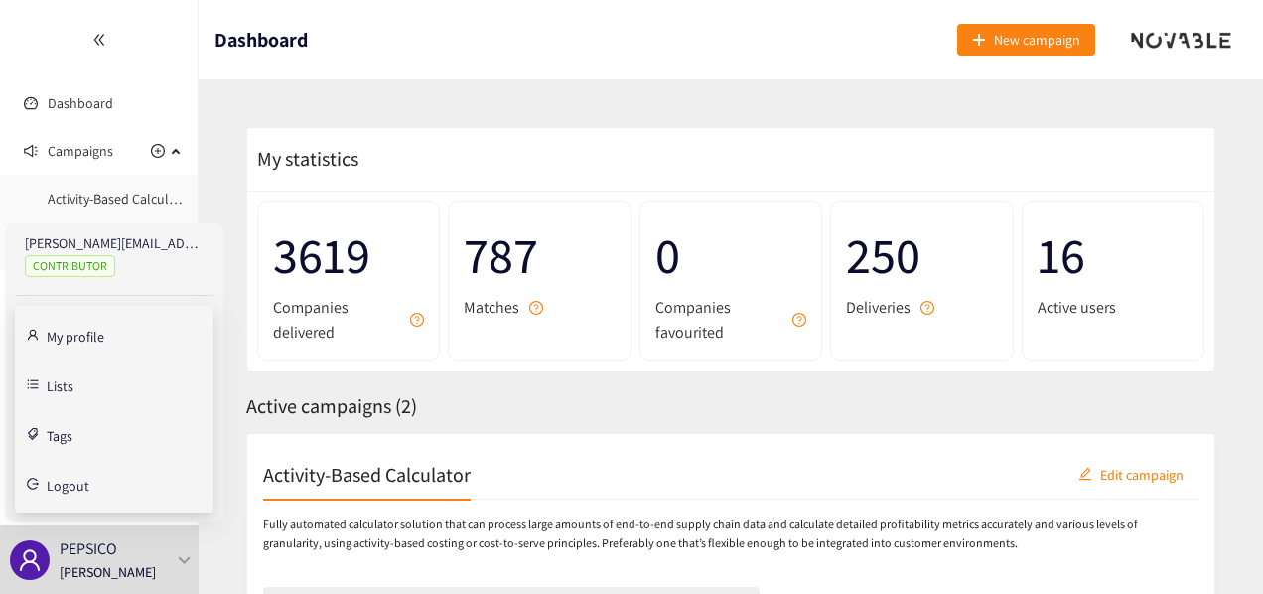
click at [104, 342] on link "My profile" at bounding box center [76, 335] width 58 height 18
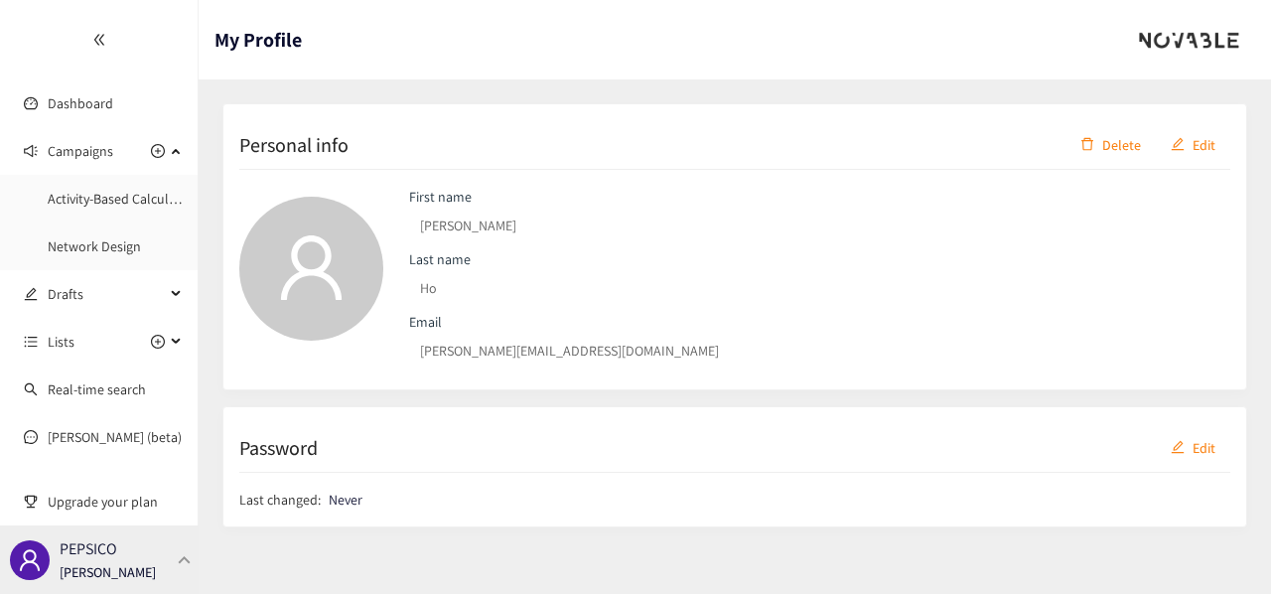
click at [97, 475] on p "PEPSICO" at bounding box center [89, 548] width 58 height 25
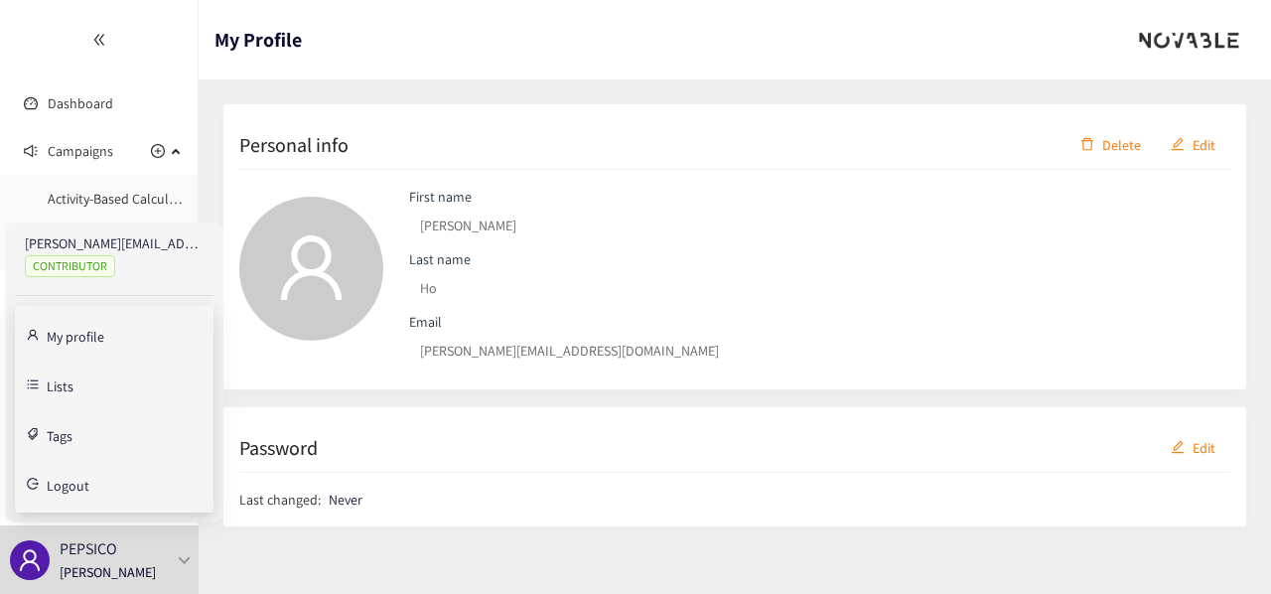
click at [73, 386] on link "Lists" at bounding box center [60, 384] width 27 height 18
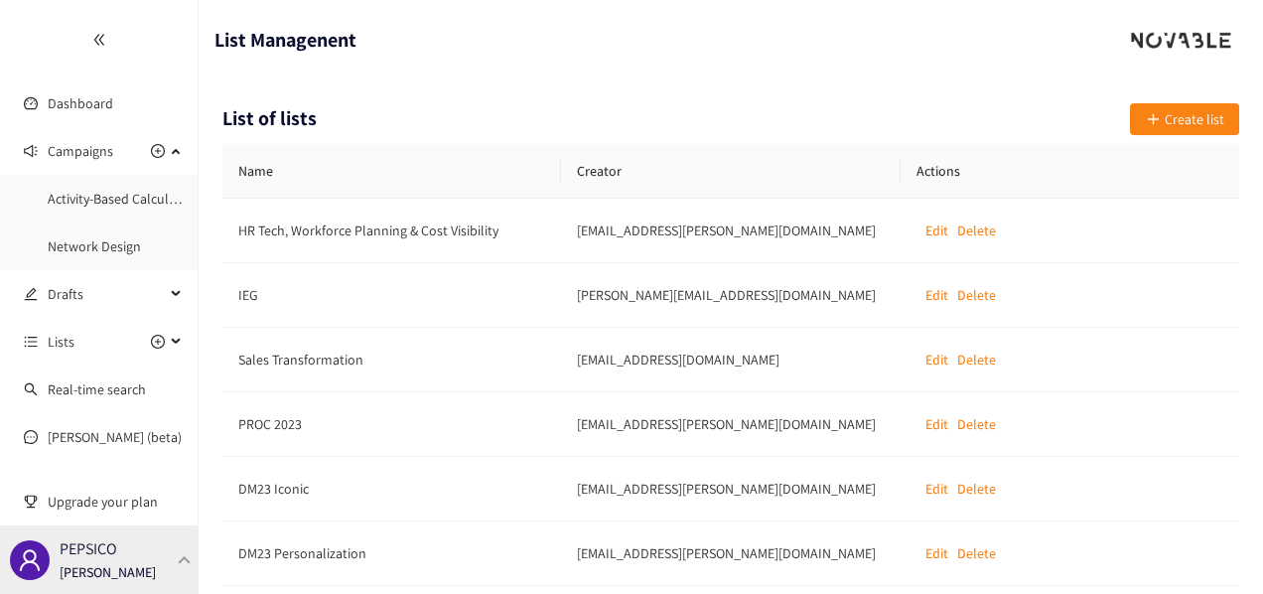
click at [155, 475] on div "PEPSICO Amy Ho" at bounding box center [99, 559] width 199 height 69
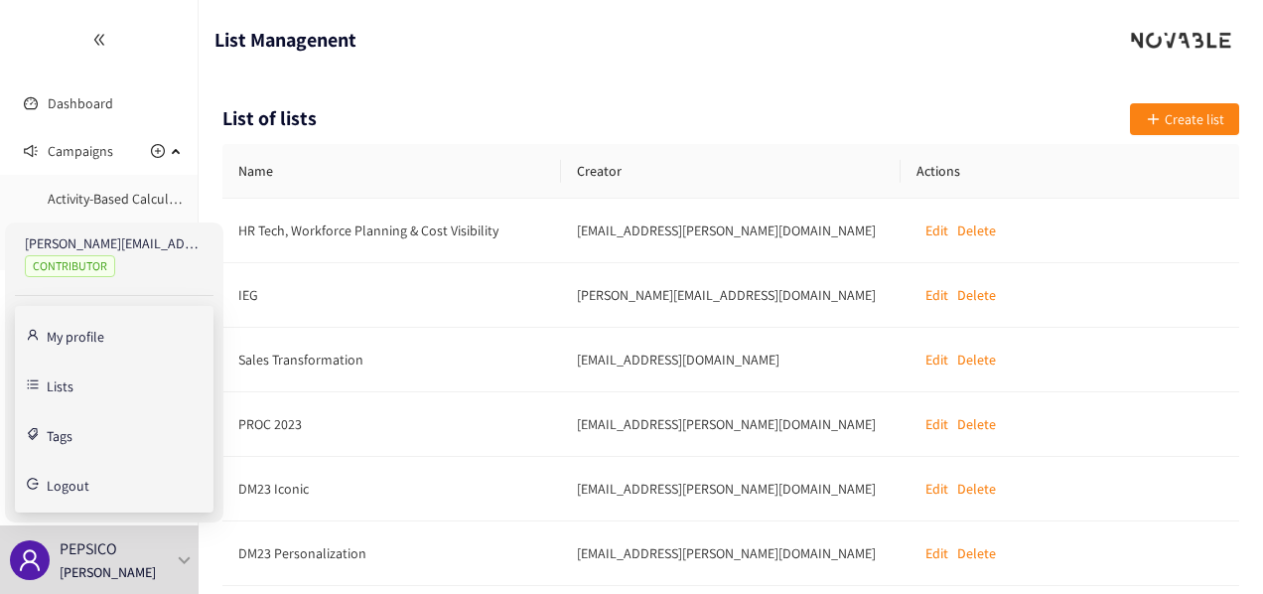
click at [553, 82] on div "List of lists Create list Name Creator Actions HR Tech, Workforce Planning & Co…" at bounding box center [731, 440] width 1064 height 723
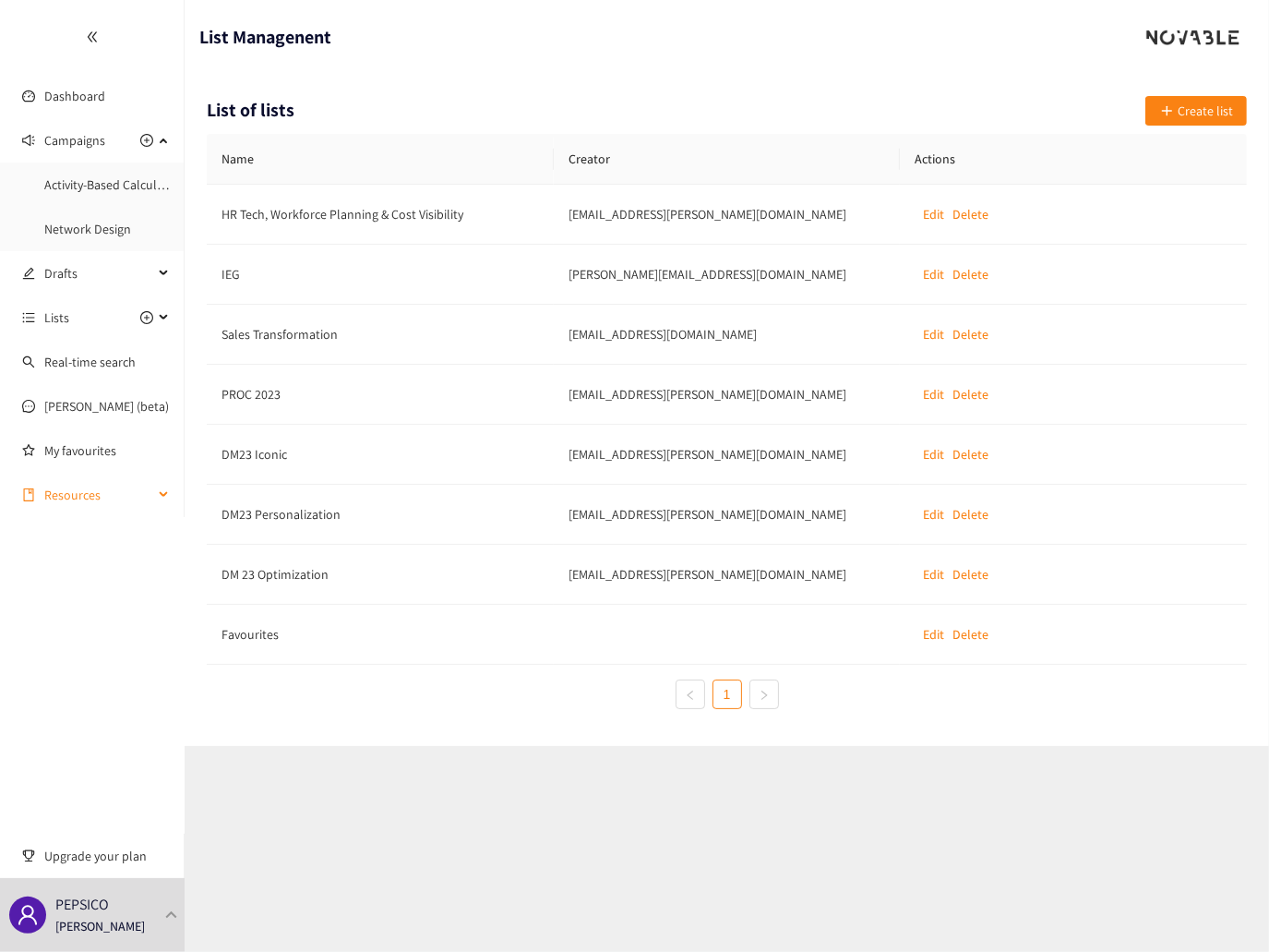
click at [153, 442] on div "Resources" at bounding box center [92, 495] width 185 height 37
click at [567, 103] on div "List of lists Create list" at bounding box center [726, 114] width 1040 height 38
click at [69, 138] on span "Campaigns" at bounding box center [75, 140] width 61 height 37
click at [509, 107] on div "List of lists Create list" at bounding box center [726, 114] width 1040 height 38
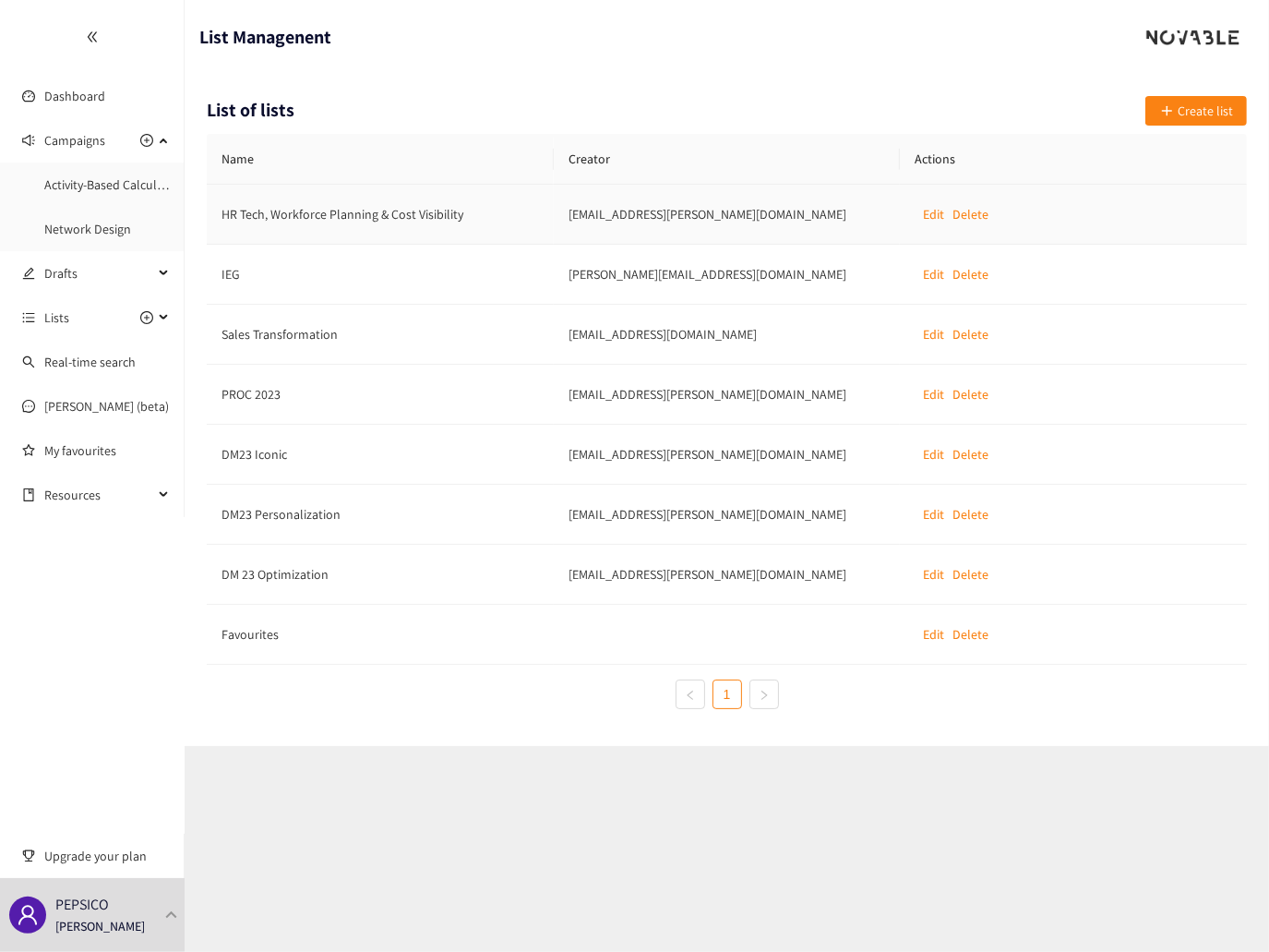
click at [966, 188] on td "Edit Delete" at bounding box center [1073, 215] width 347 height 60
click at [665, 442] on section "List Managenent List of lists Create list Name Creator Actions HR Tech, Workfor…" at bounding box center [727, 476] width 1085 height 952
click at [949, 99] on div "List of lists Create list" at bounding box center [726, 114] width 1040 height 38
click at [661, 442] on section "List Managenent List of lists Create list Name Creator Actions HR Tech, Workfor…" at bounding box center [727, 476] width 1085 height 952
